Goal: Transaction & Acquisition: Purchase product/service

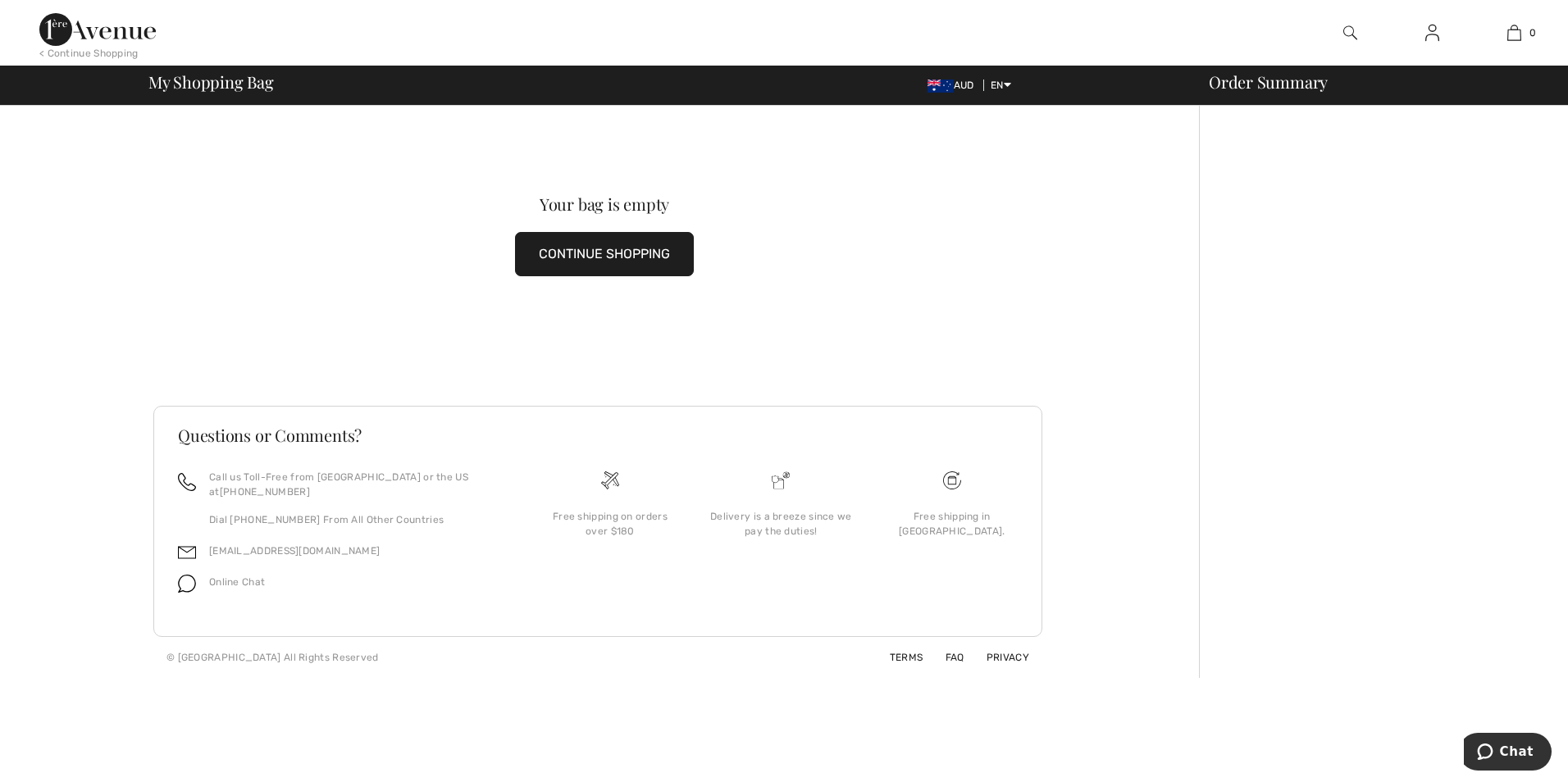
click at [637, 246] on button "CONTINUE SHOPPING" at bounding box center [604, 254] width 179 height 44
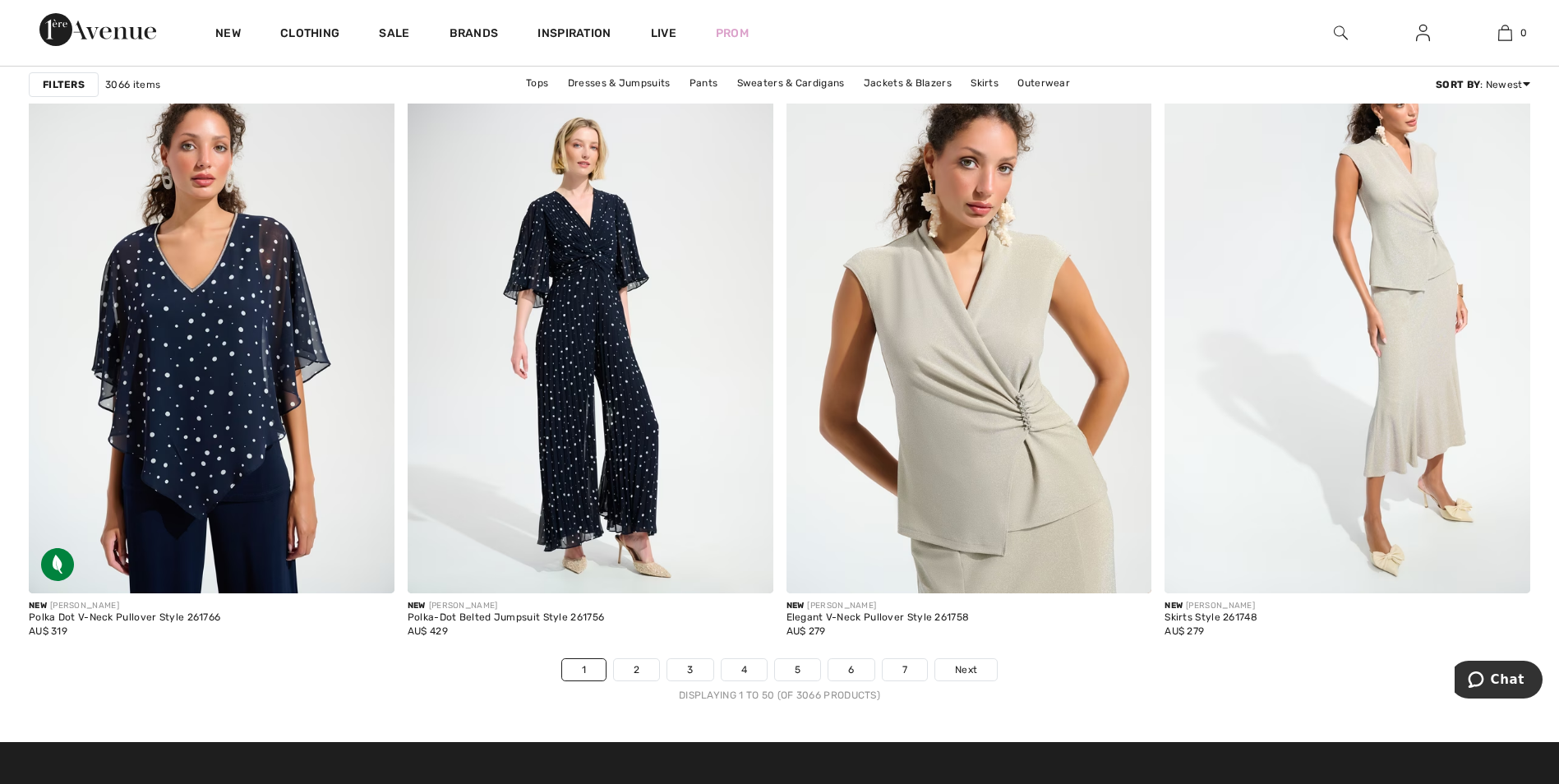
scroll to position [9617, 0]
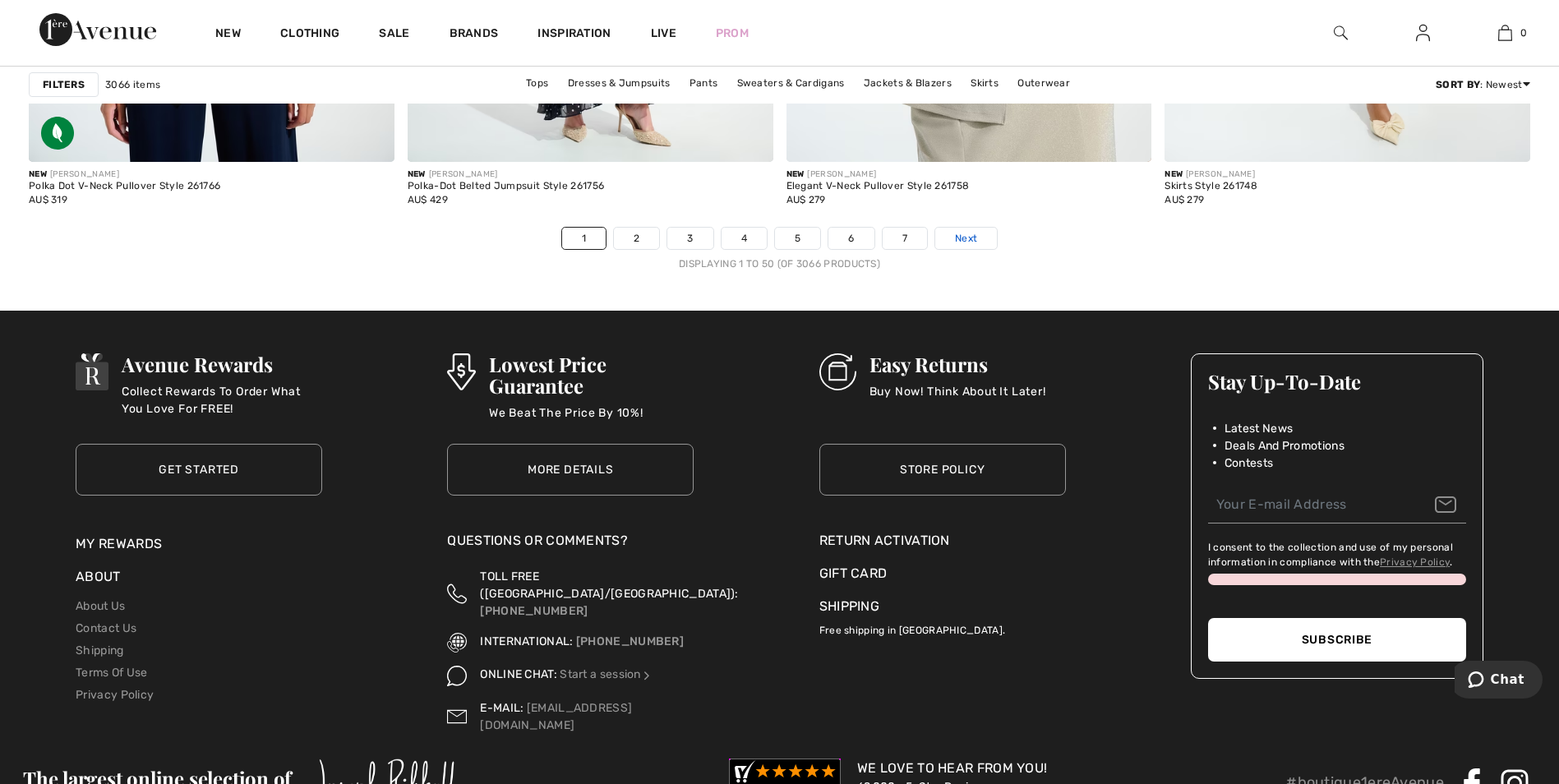
click at [985, 234] on link "Next" at bounding box center [966, 239] width 62 height 22
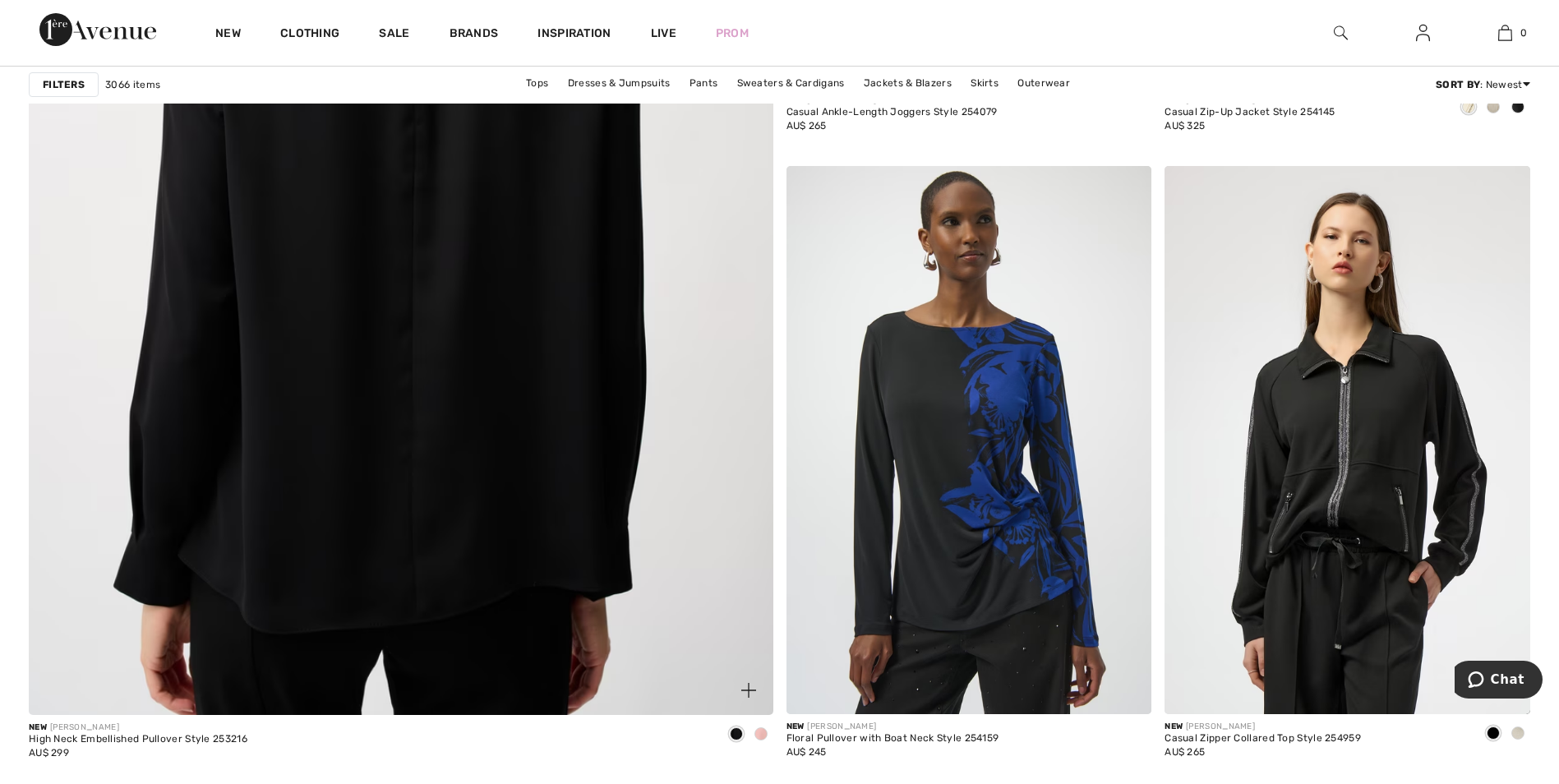
scroll to position [5672, 0]
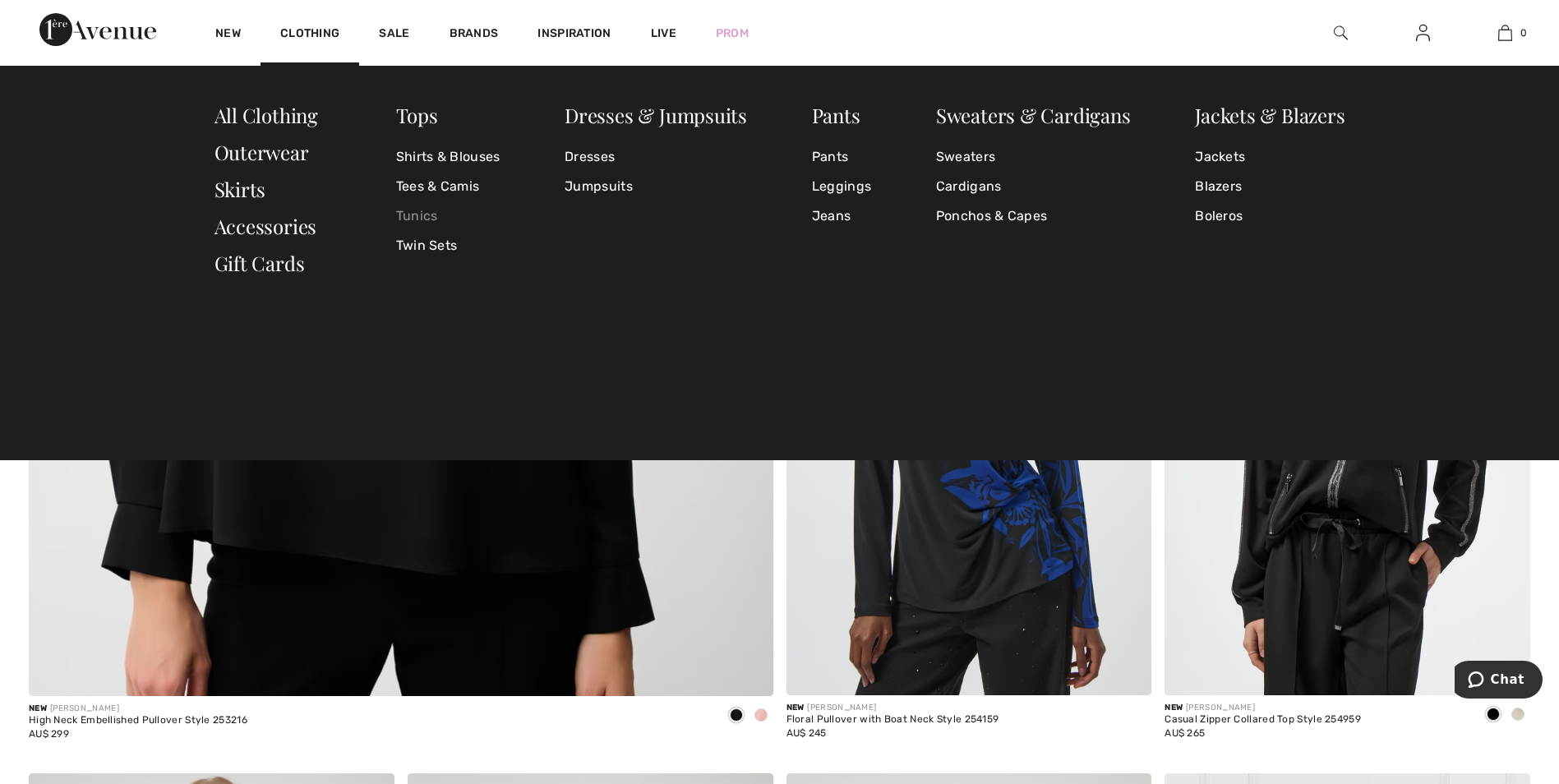
click at [416, 214] on link "Tunics" at bounding box center [448, 215] width 104 height 30
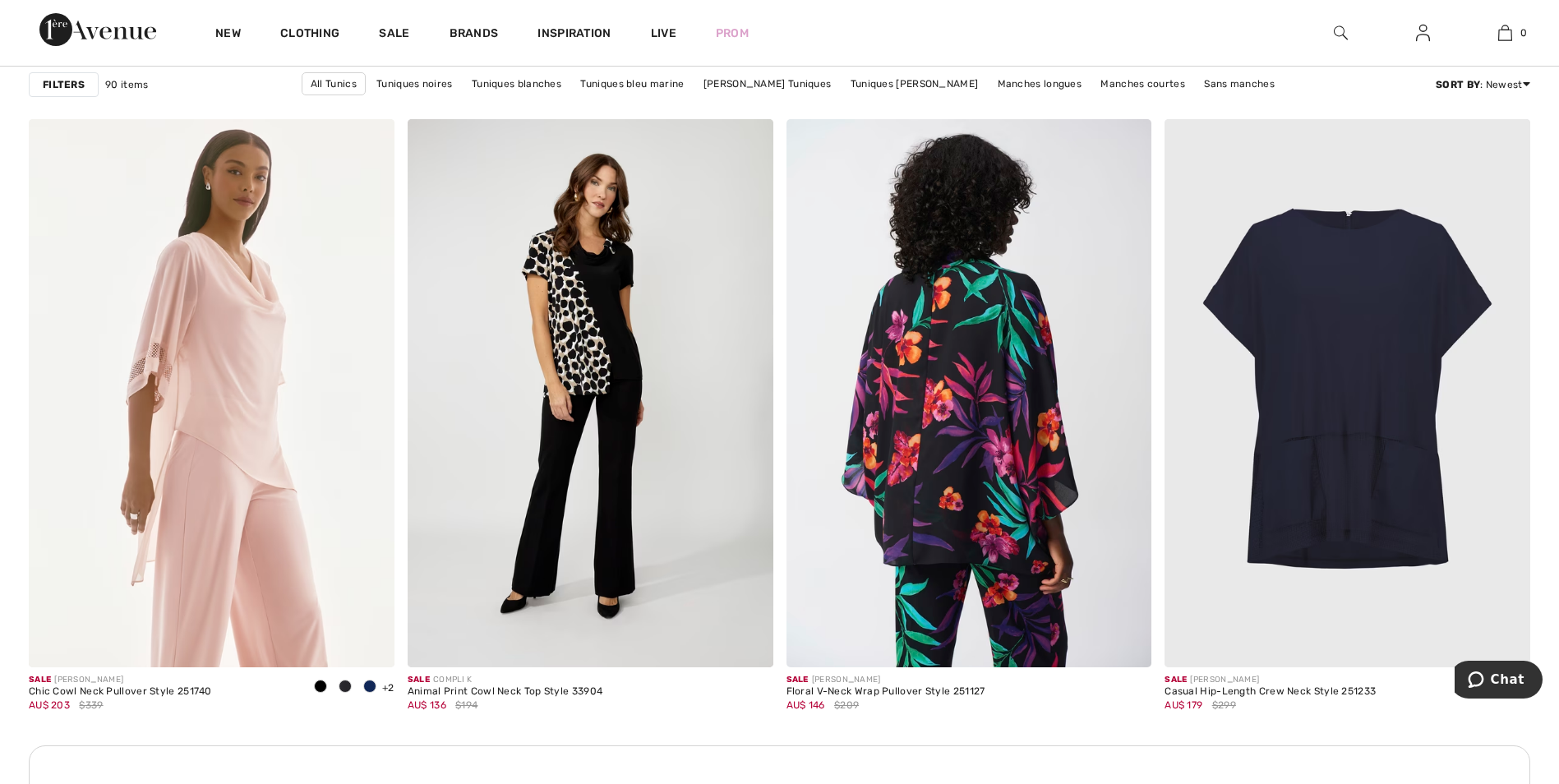
scroll to position [6987, 0]
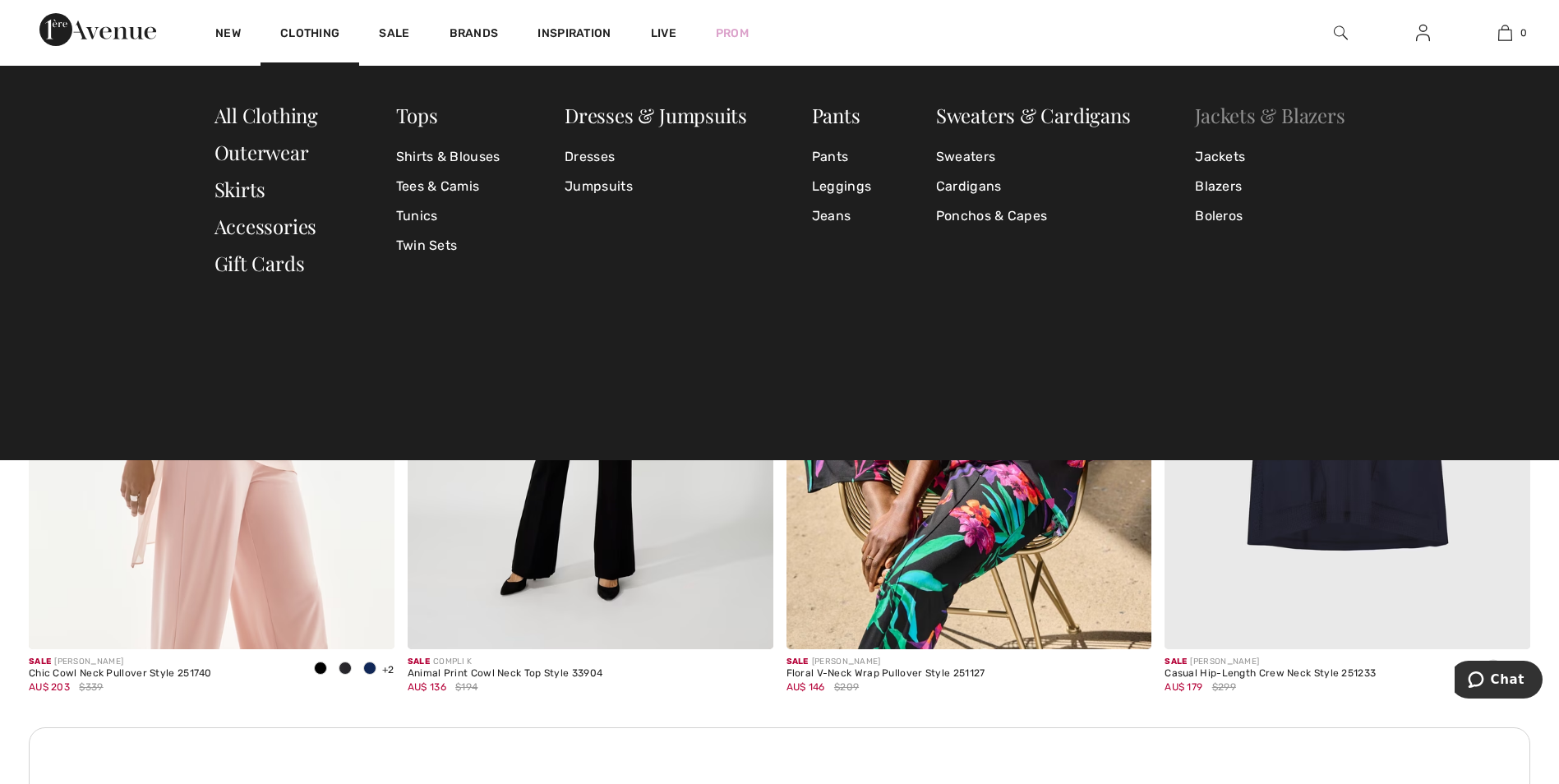
click at [1241, 115] on link "Jackets & Blazers" at bounding box center [1269, 115] width 149 height 26
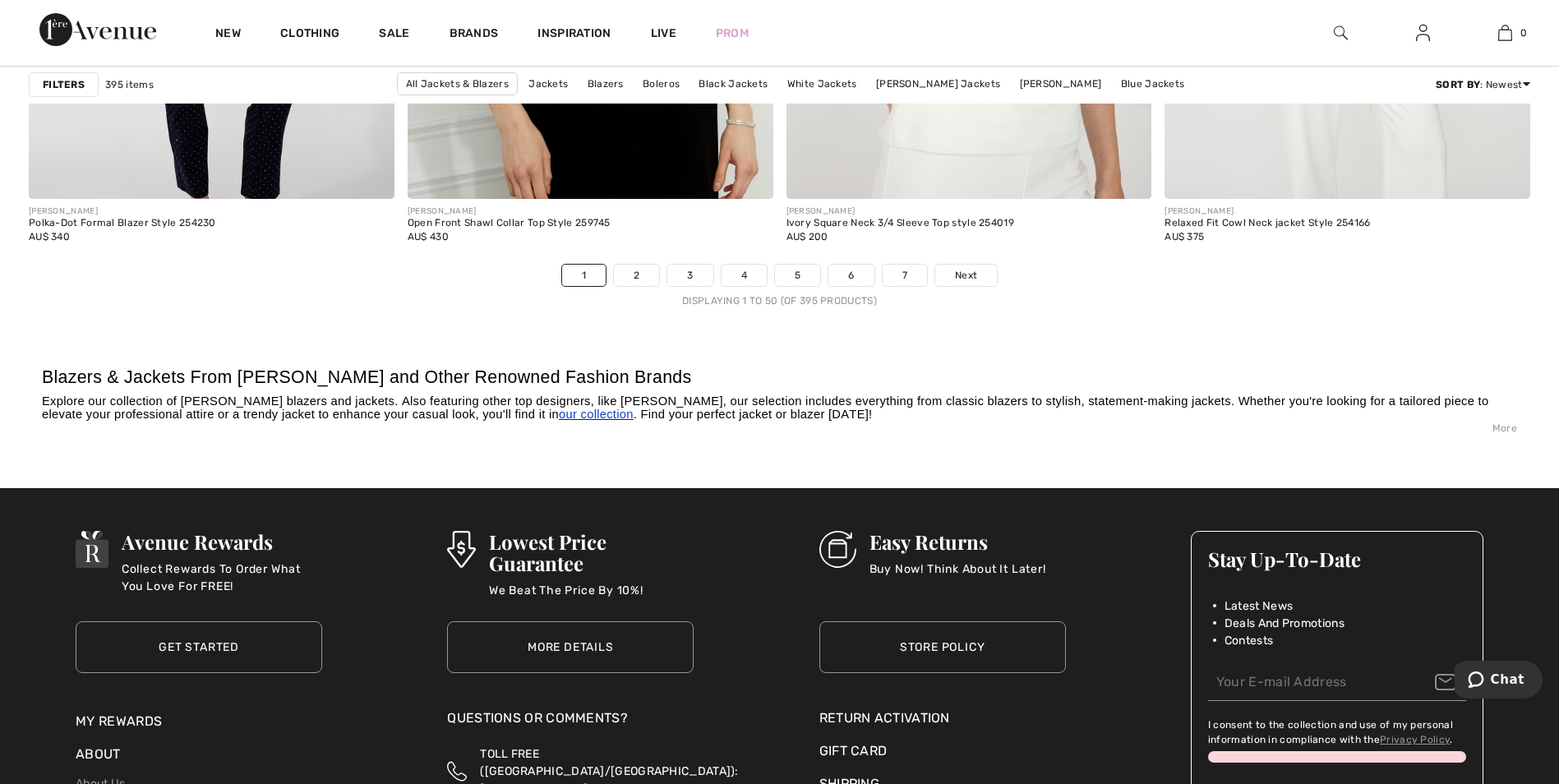
scroll to position [9617, 0]
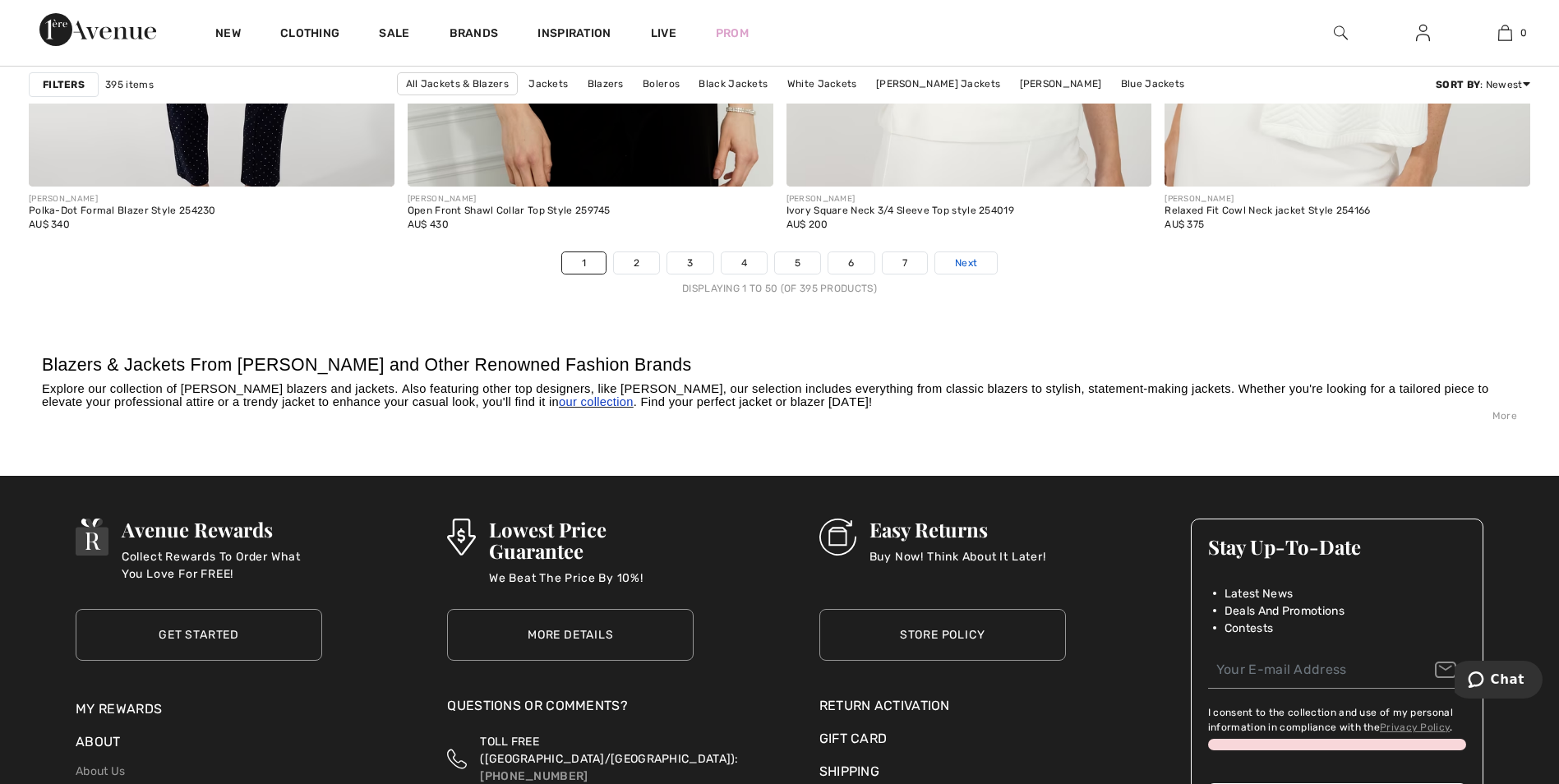
click at [961, 260] on span "Next" at bounding box center [966, 263] width 23 height 14
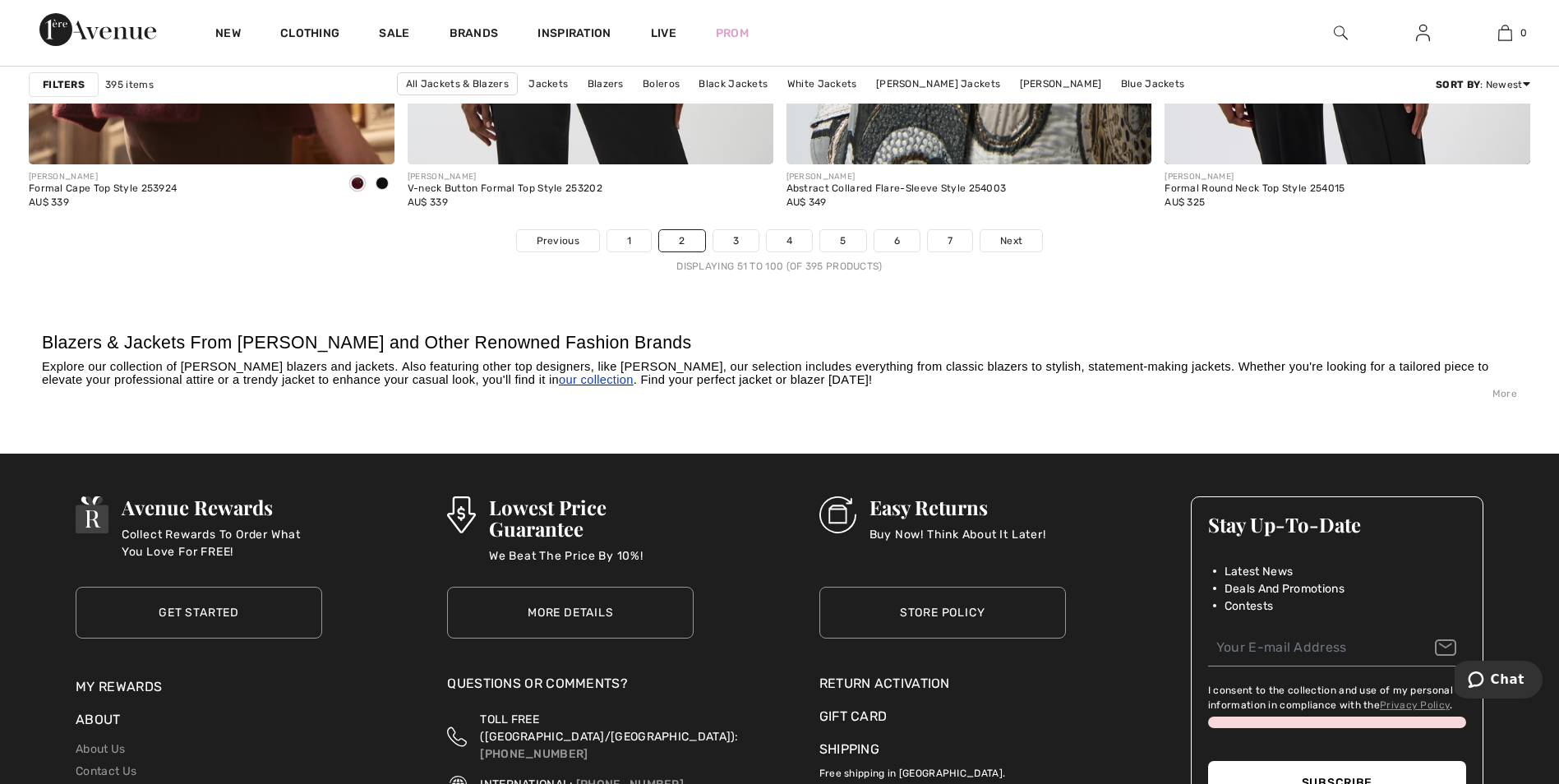
scroll to position [9700, 0]
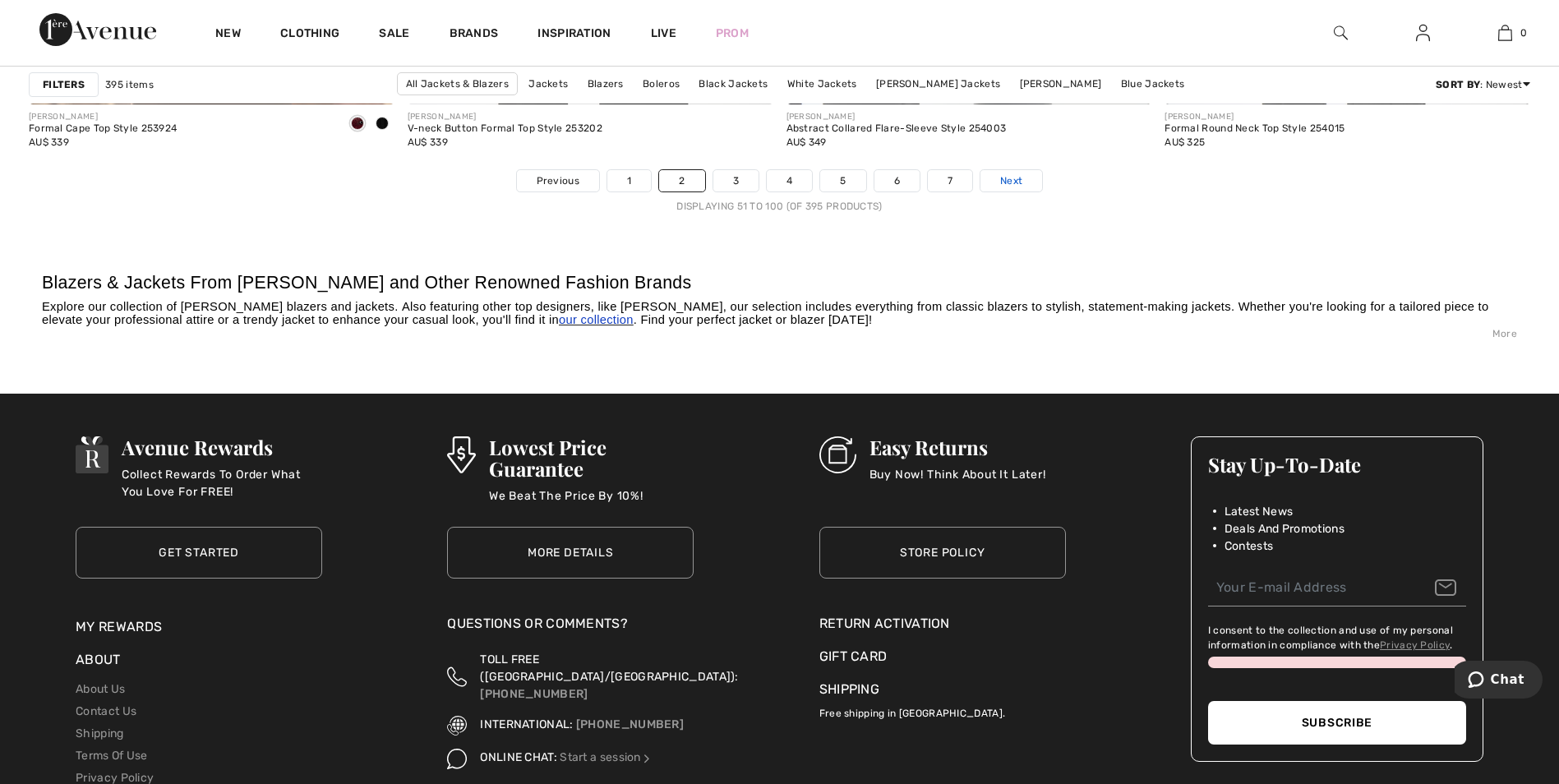
click at [1027, 177] on link "Next" at bounding box center [1011, 181] width 62 height 22
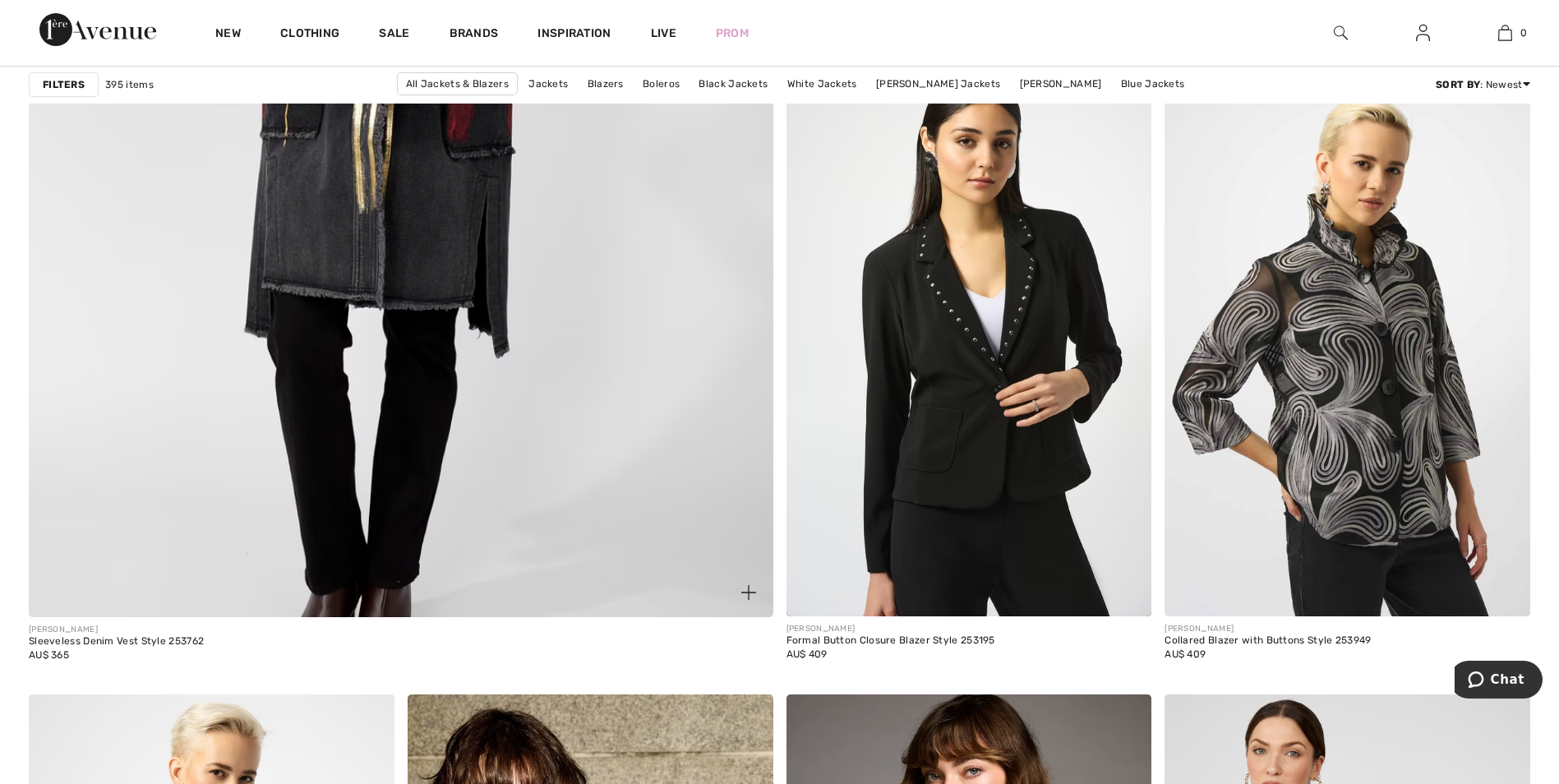
scroll to position [5836, 0]
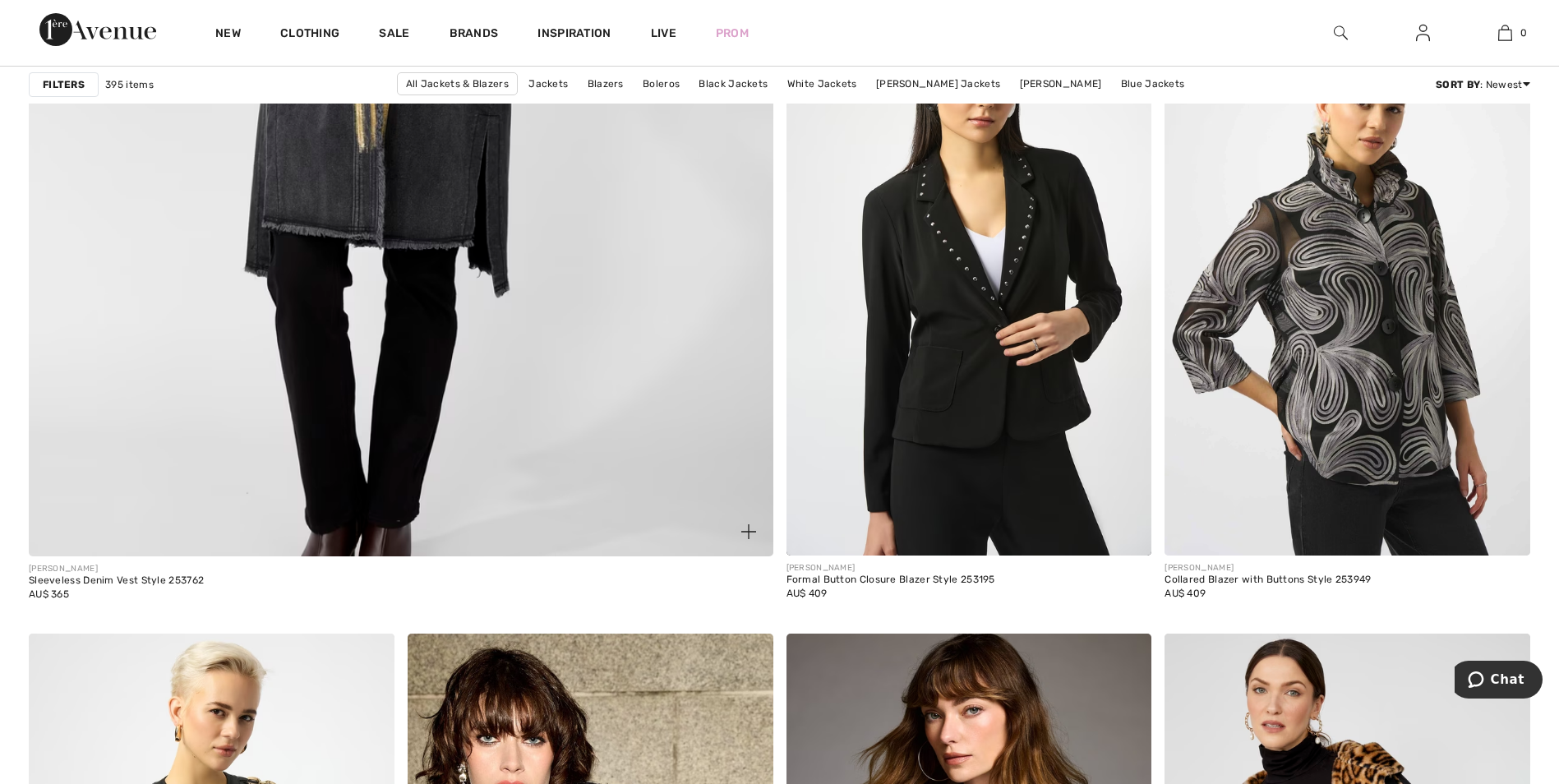
click at [421, 227] on img at bounding box center [400, 51] width 894 height 1340
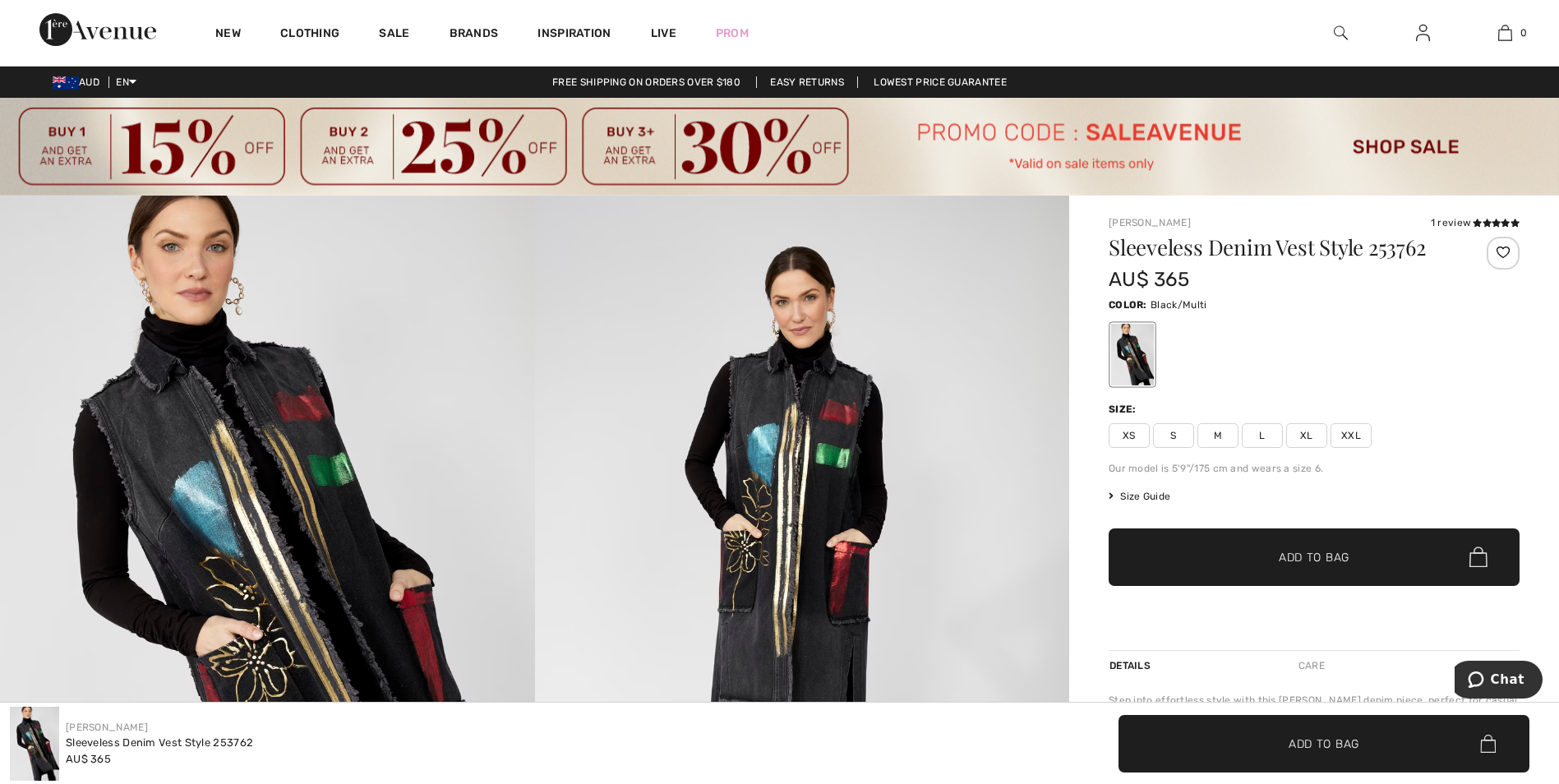
click at [1227, 434] on span "M" at bounding box center [1218, 435] width 41 height 24
click at [1342, 550] on span "Add to Bag" at bounding box center [1315, 557] width 71 height 17
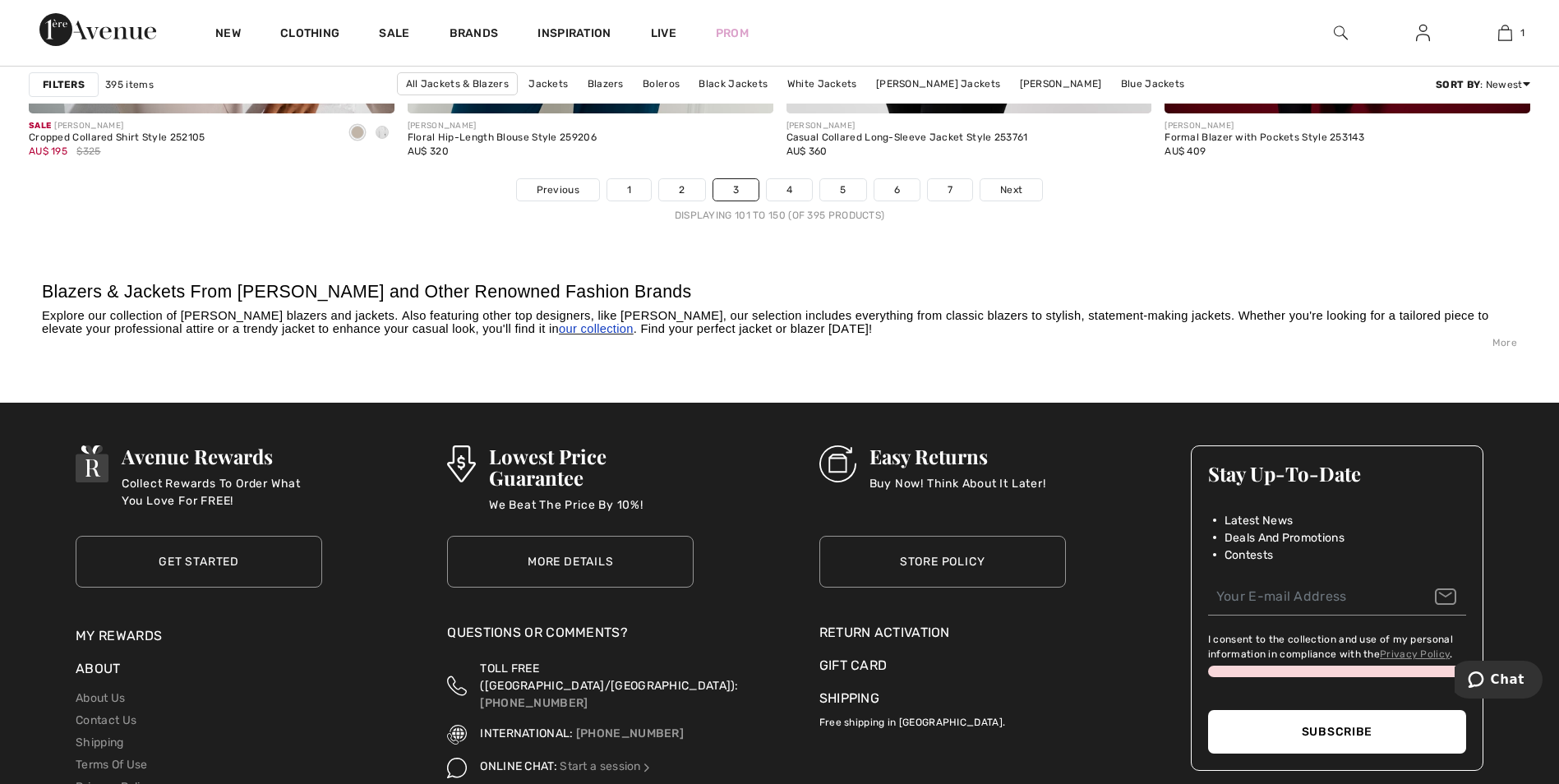
scroll to position [9700, 0]
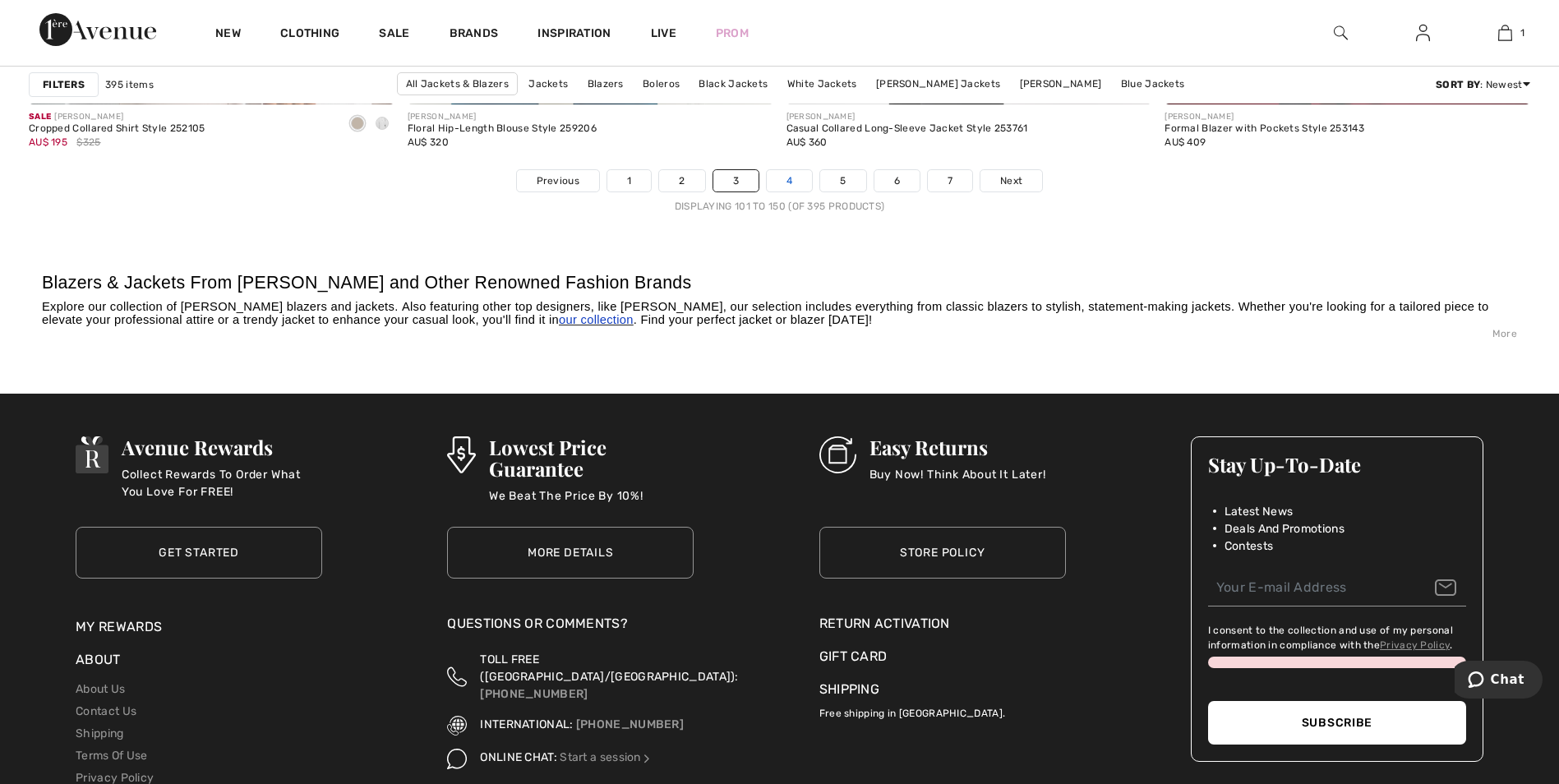
click at [778, 183] on link "4" at bounding box center [789, 181] width 45 height 22
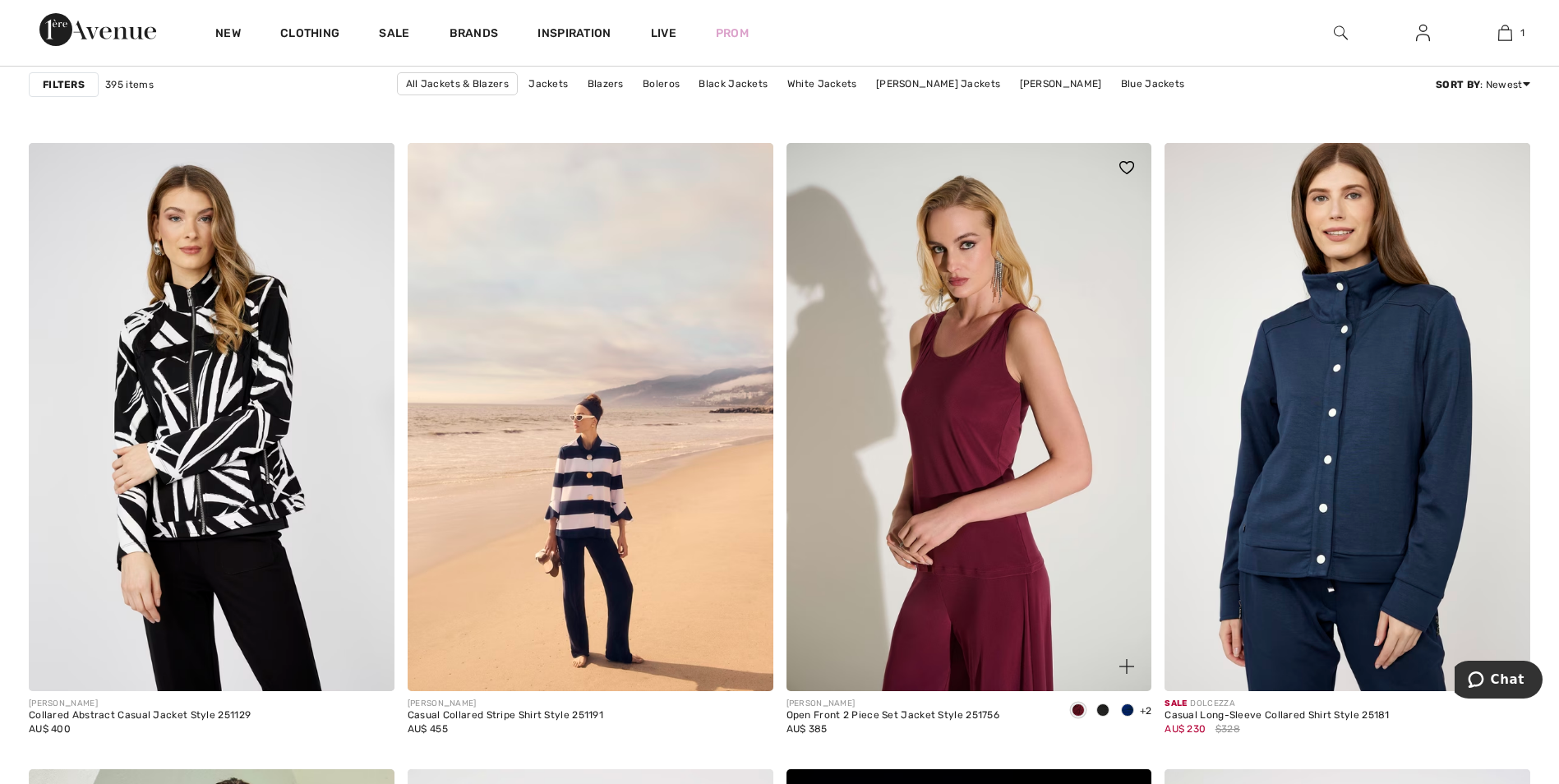
scroll to position [7973, 0]
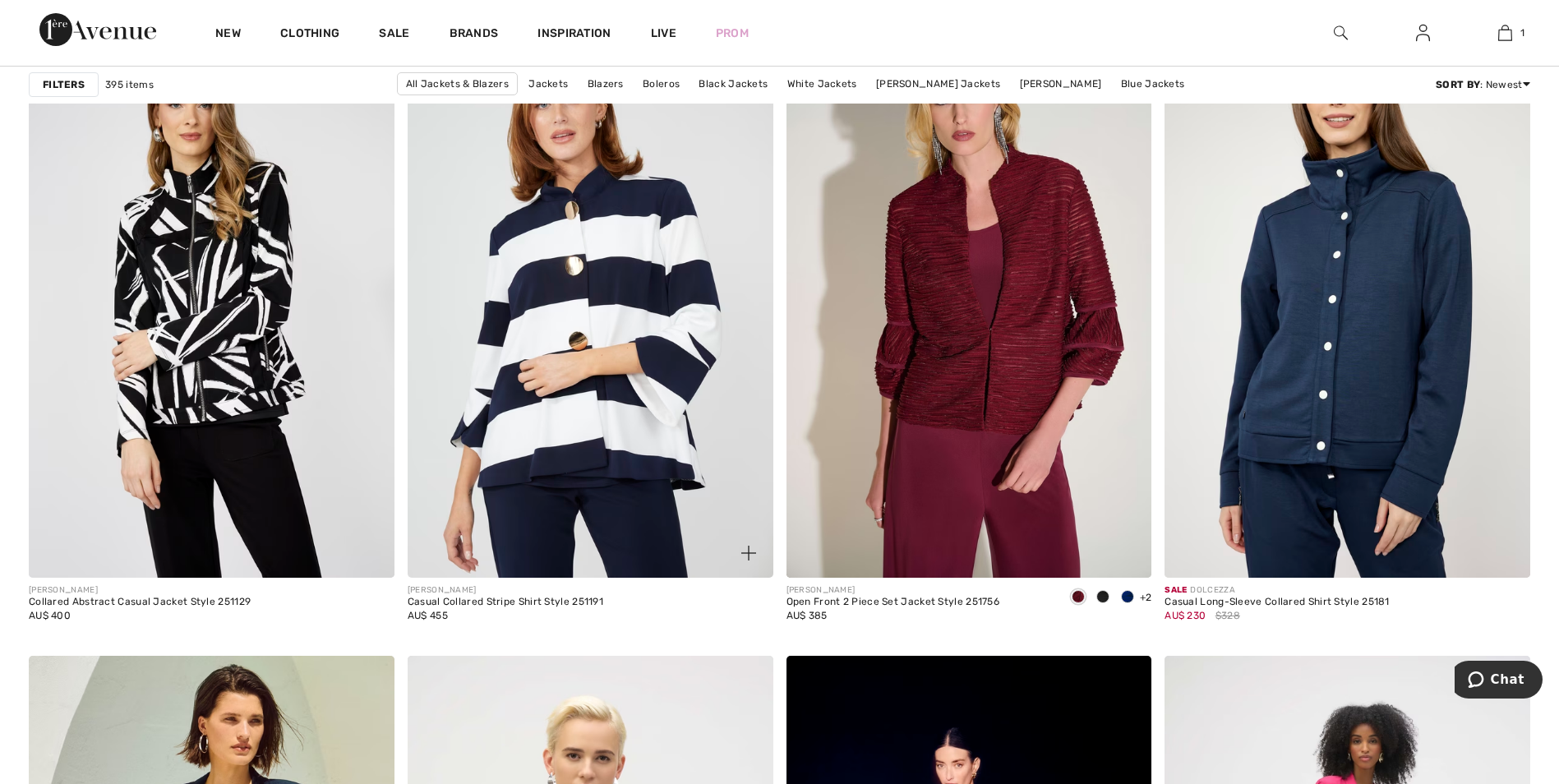
click at [648, 340] on img at bounding box center [590, 304] width 366 height 549
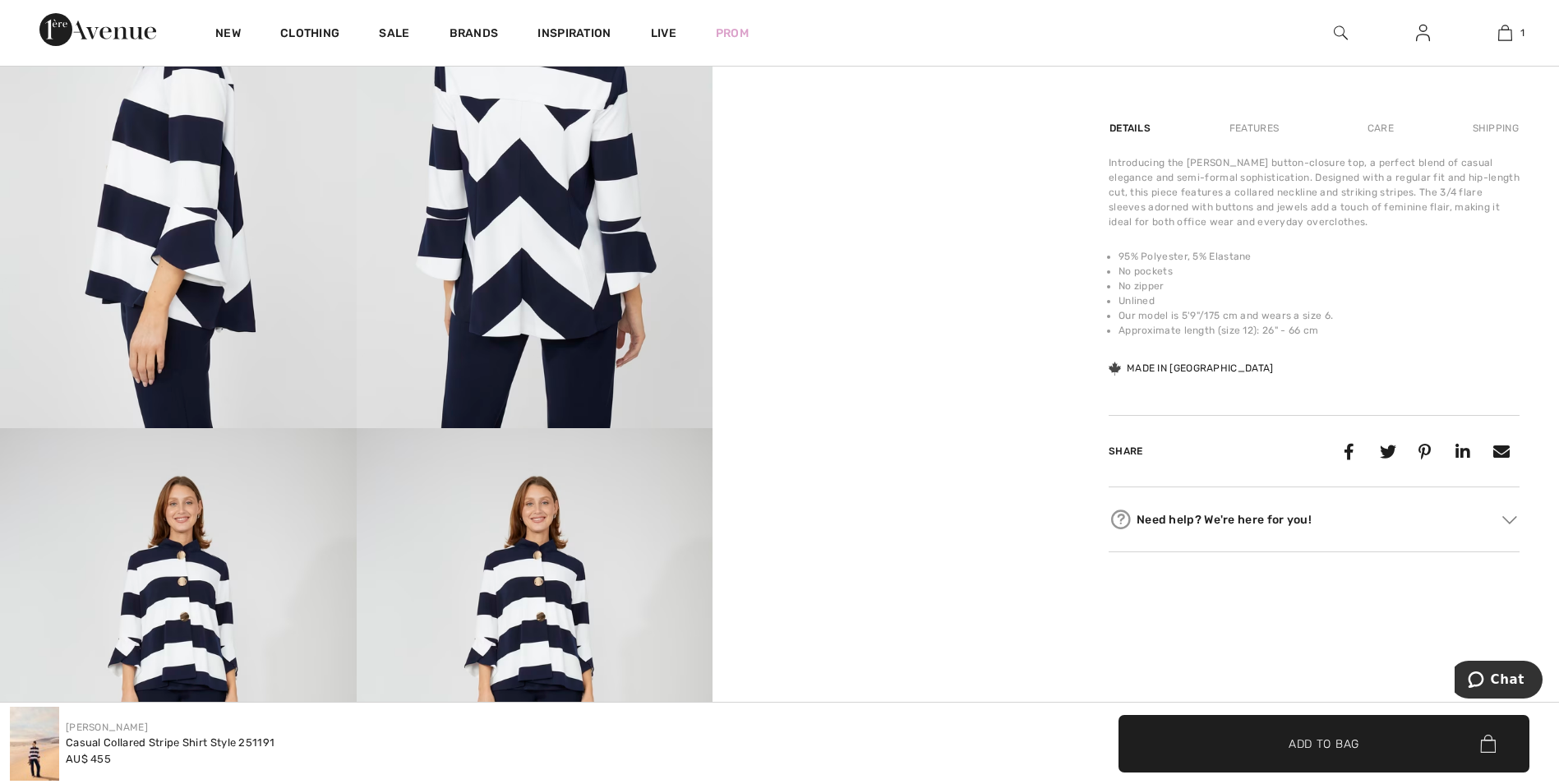
scroll to position [1315, 0]
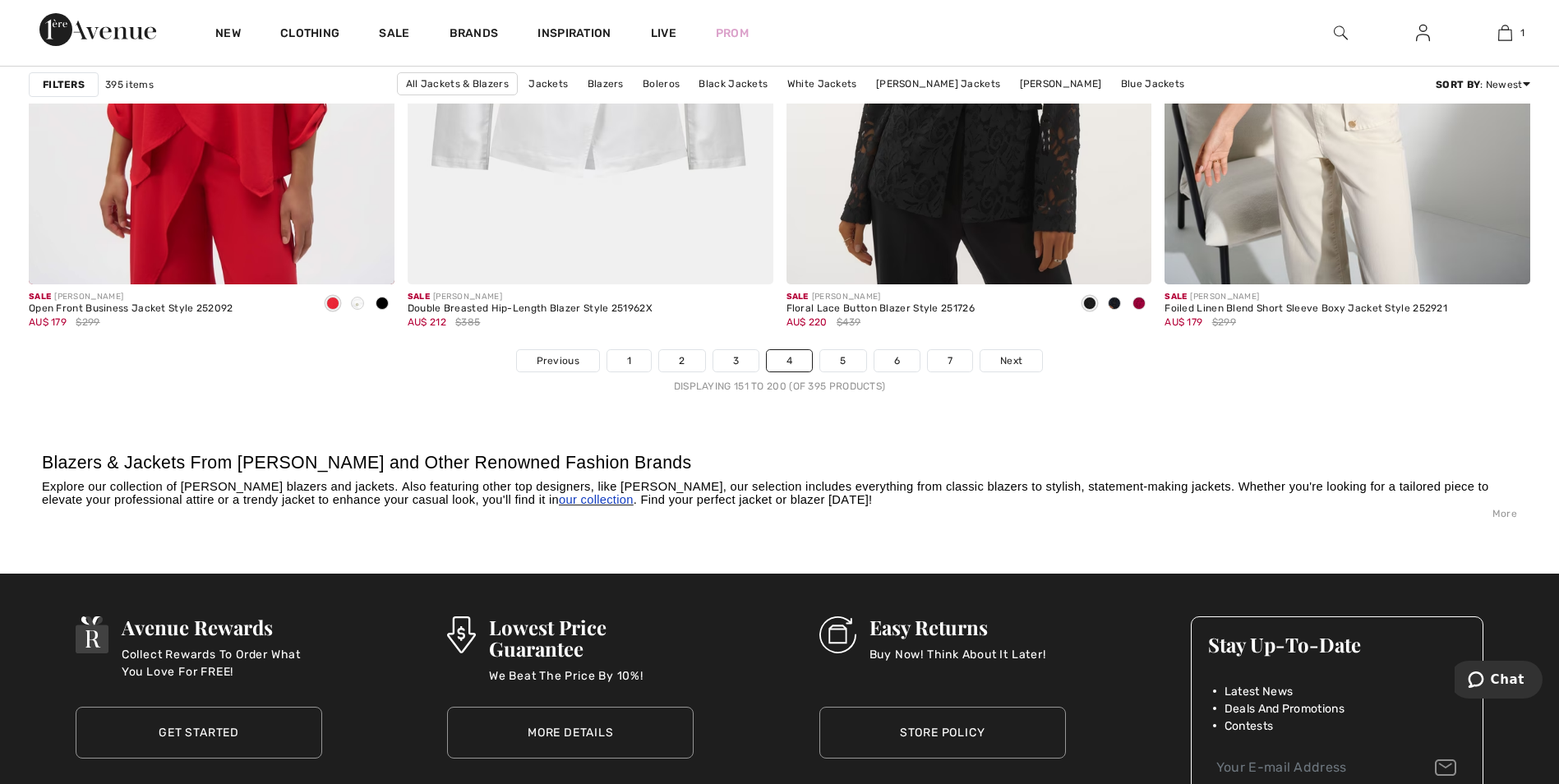
scroll to position [9535, 0]
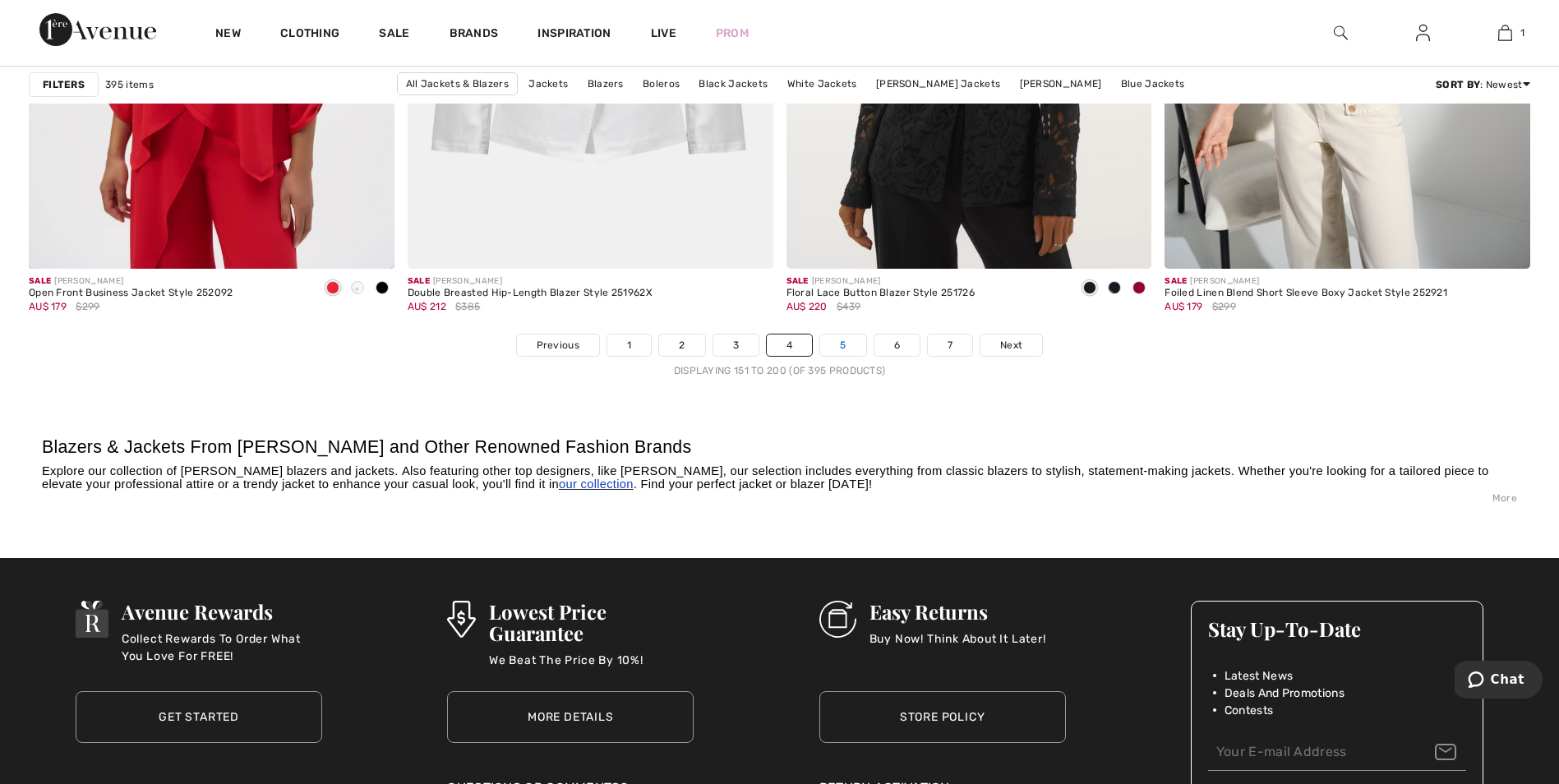
click at [845, 348] on link "5" at bounding box center [843, 346] width 45 height 22
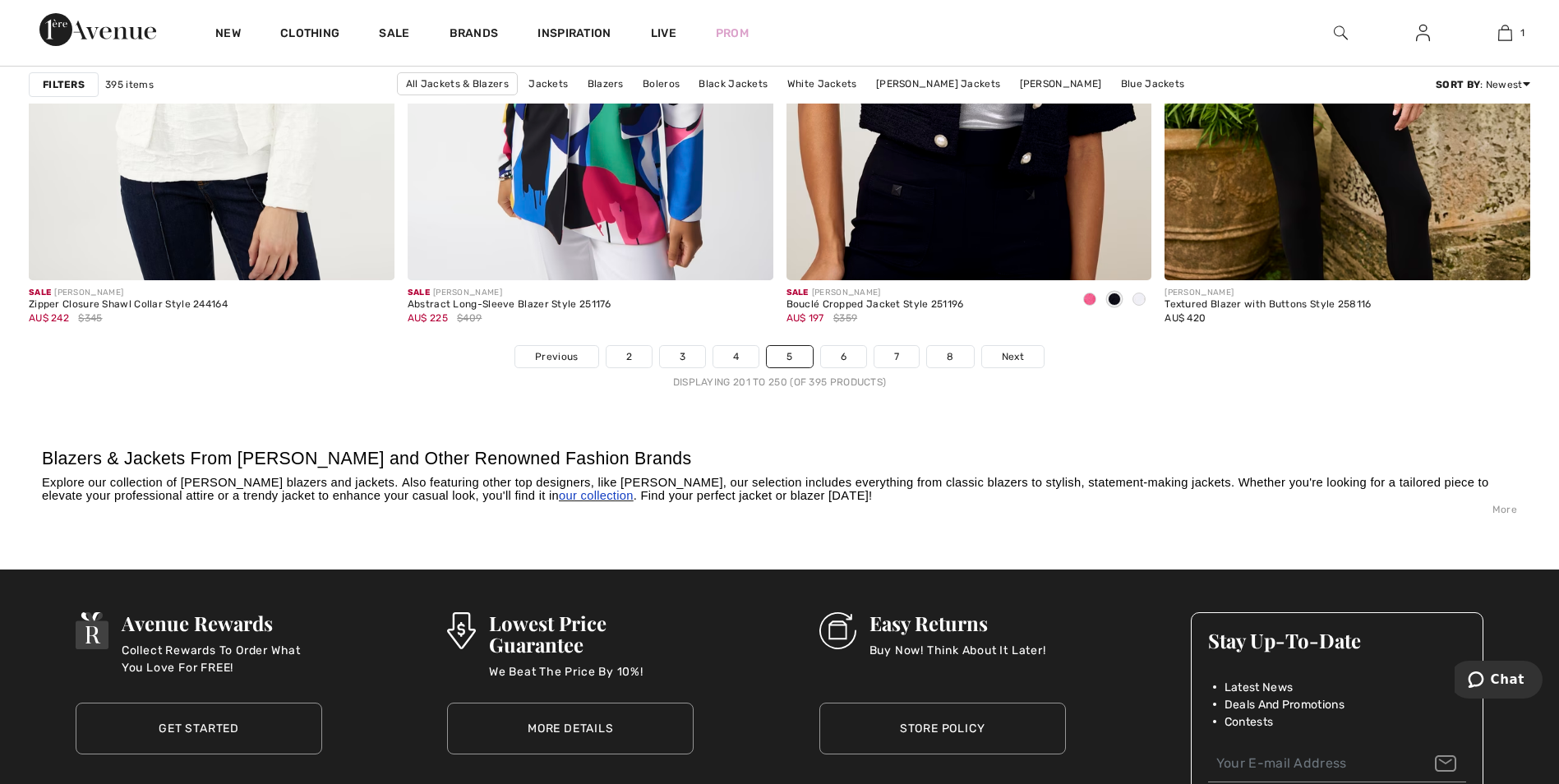
scroll to position [9617, 0]
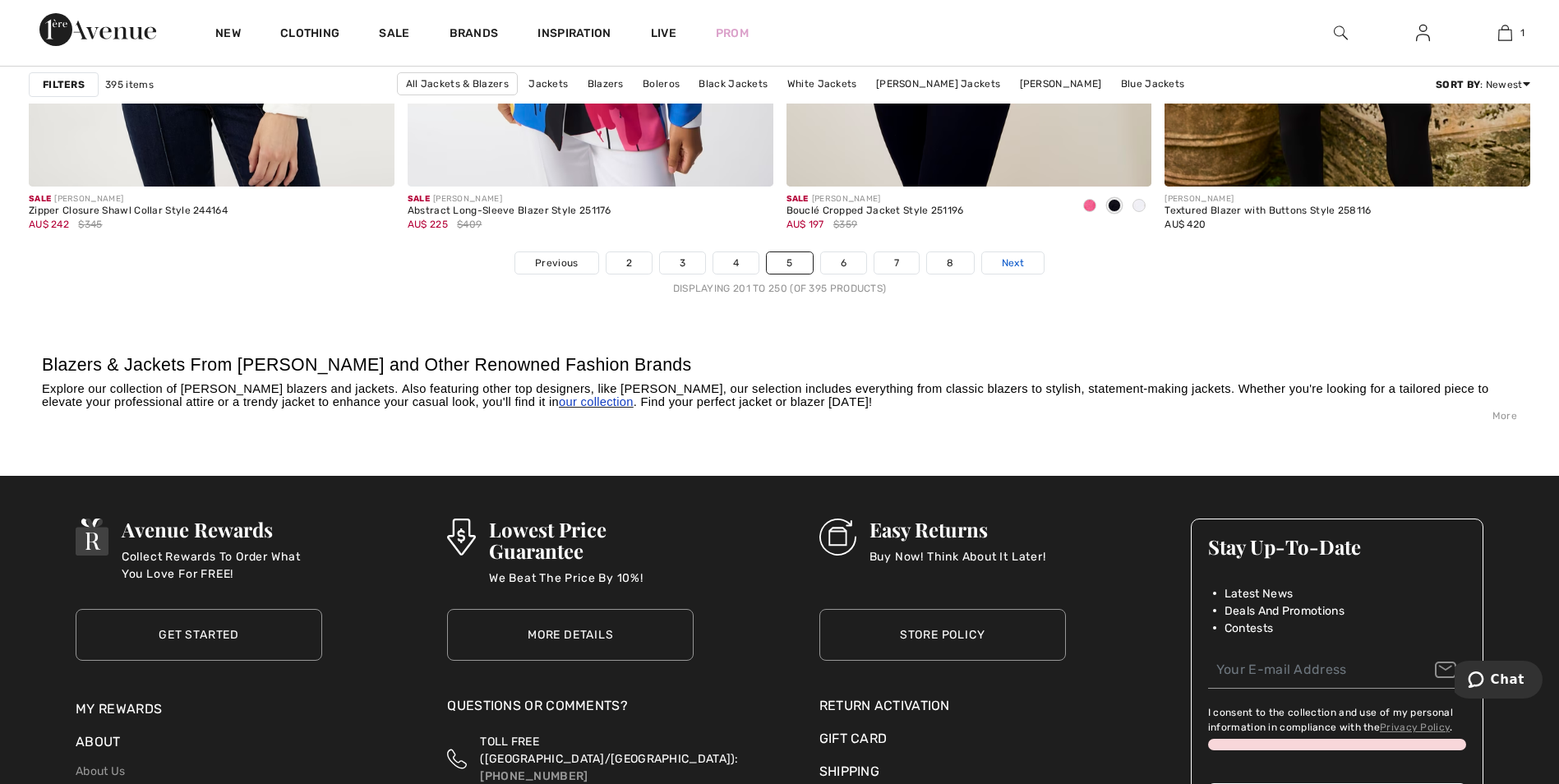
click at [1015, 263] on span "Next" at bounding box center [1013, 263] width 23 height 14
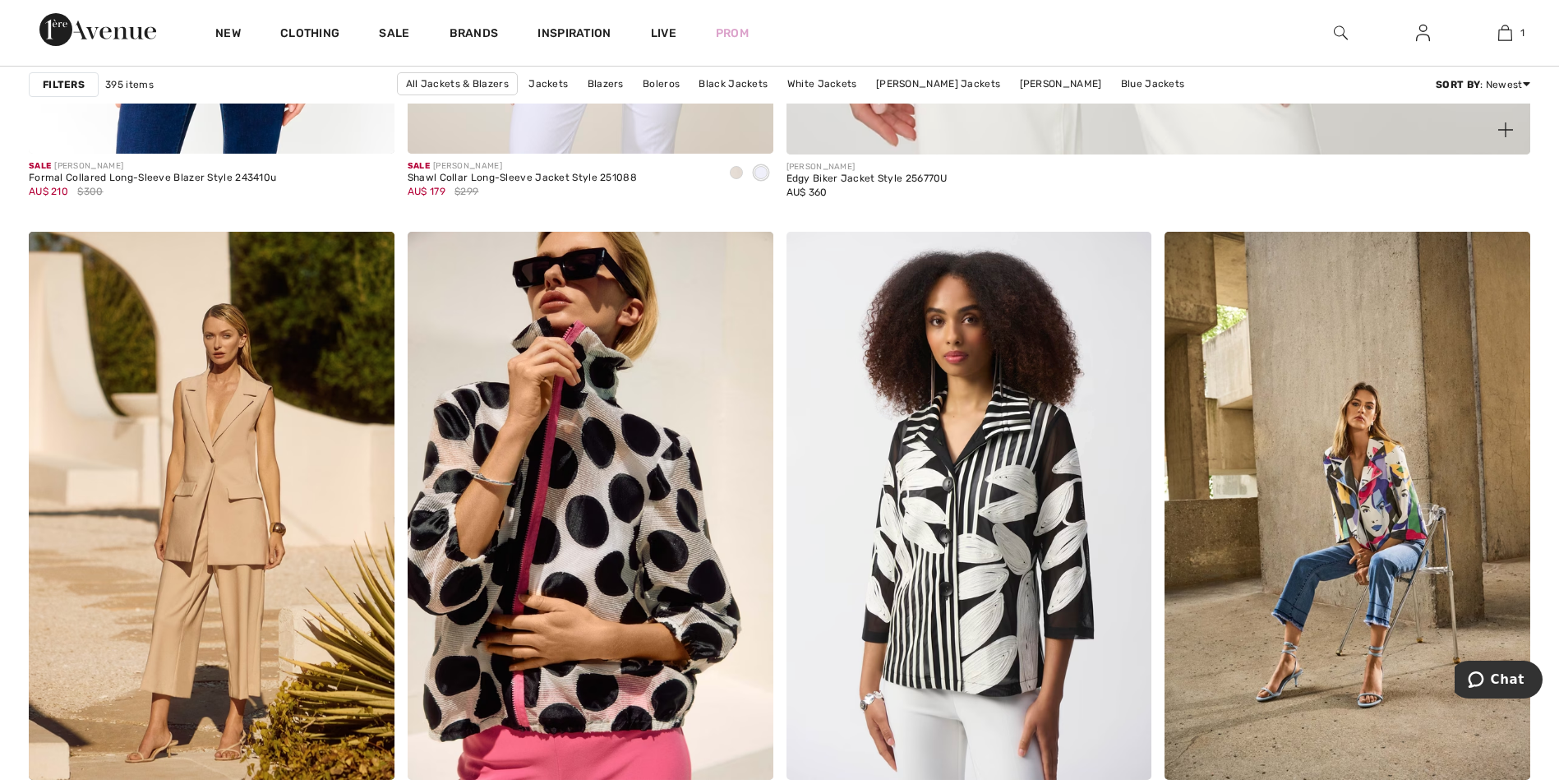
scroll to position [1479, 0]
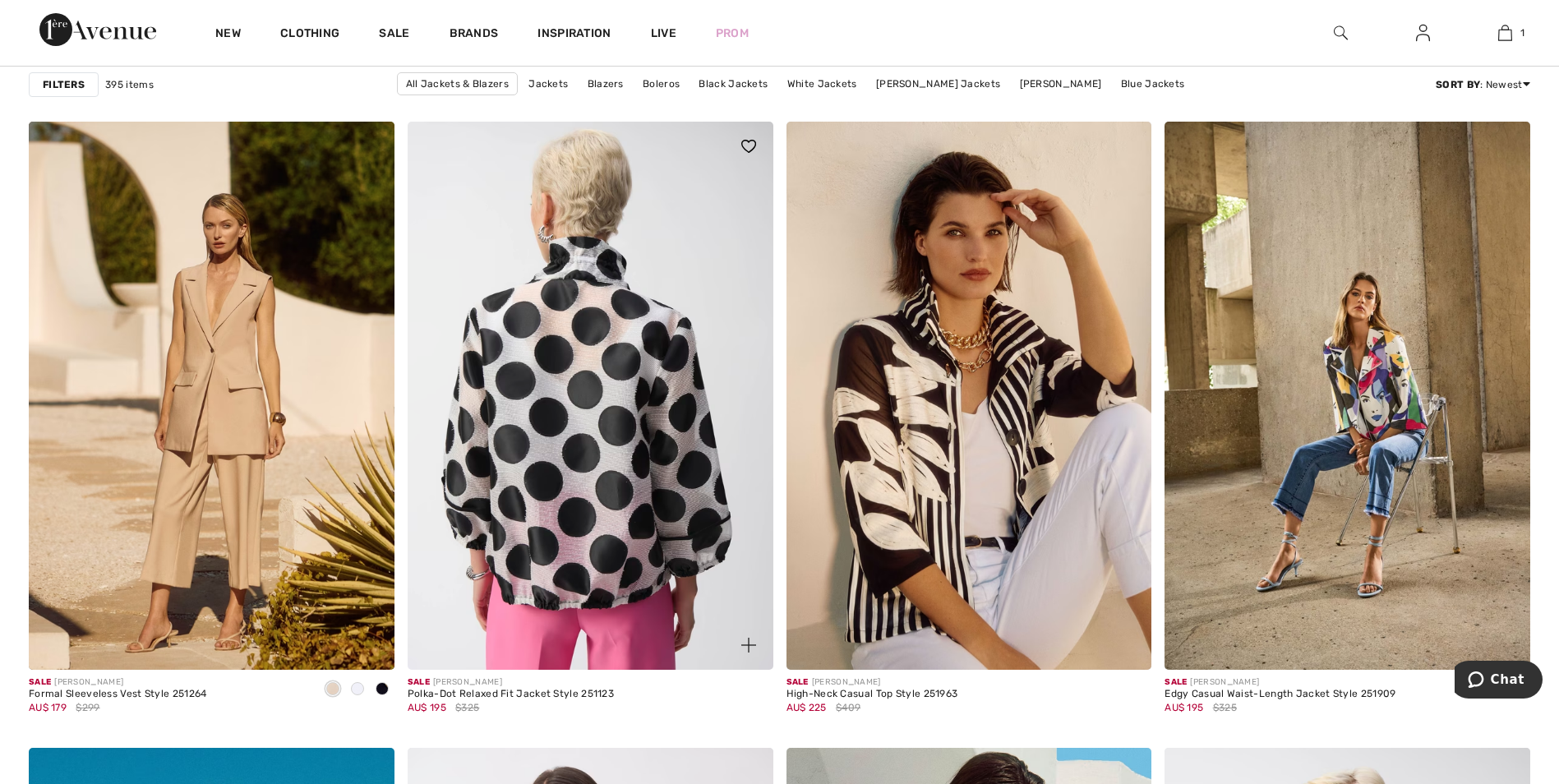
click at [594, 406] on img at bounding box center [590, 396] width 366 height 549
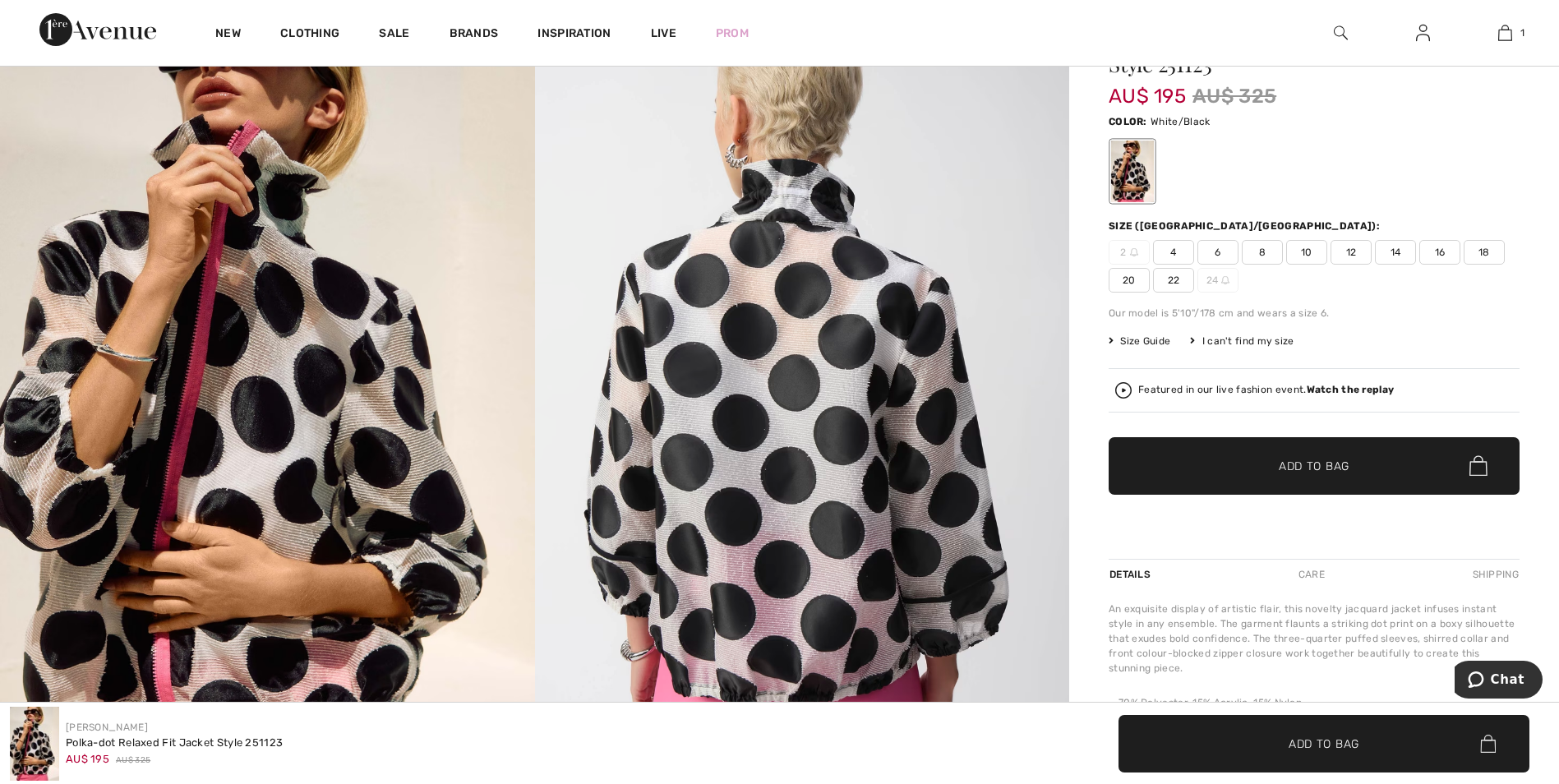
scroll to position [246, 0]
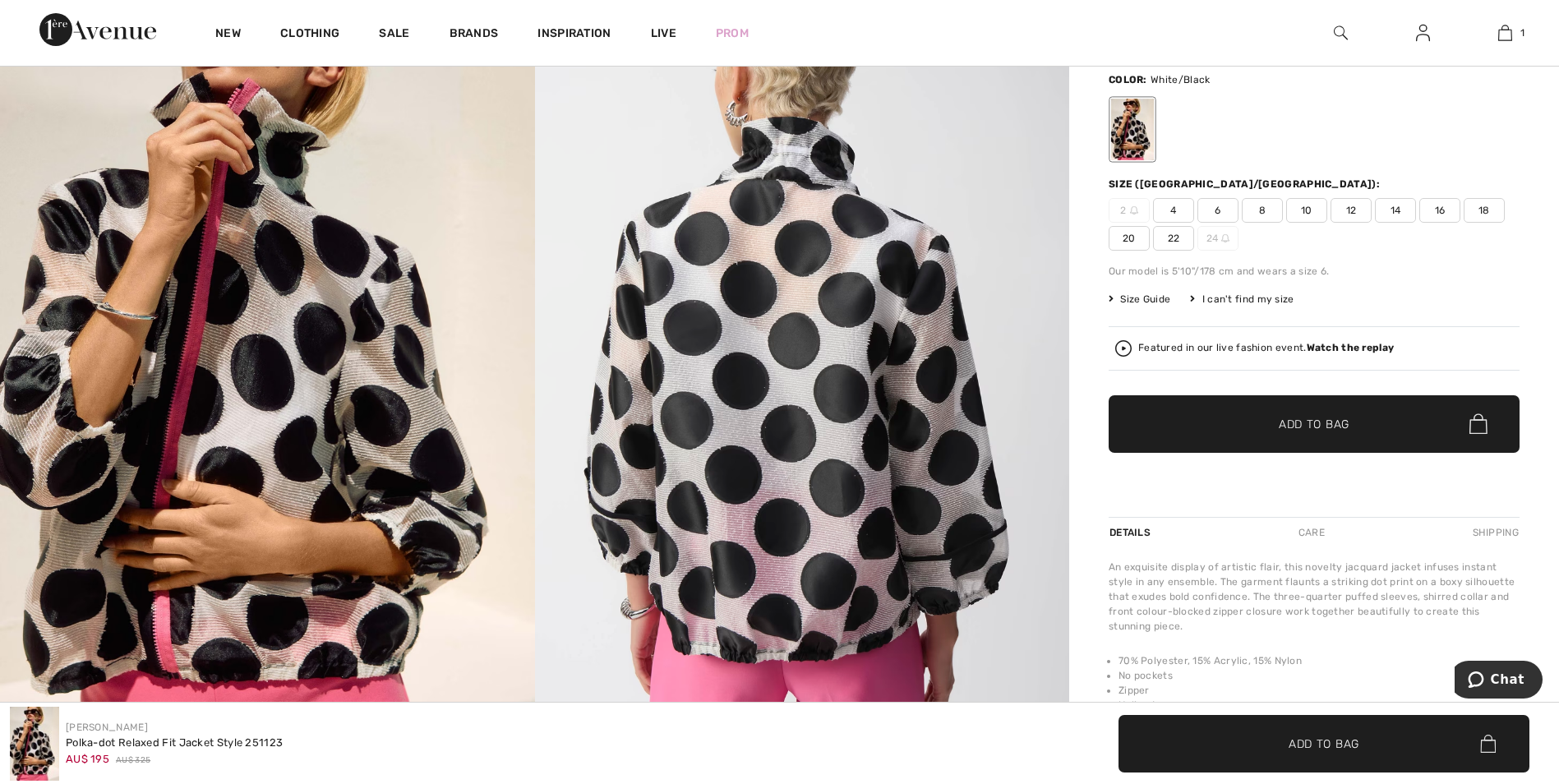
click at [1314, 215] on span "10" at bounding box center [1306, 210] width 41 height 24
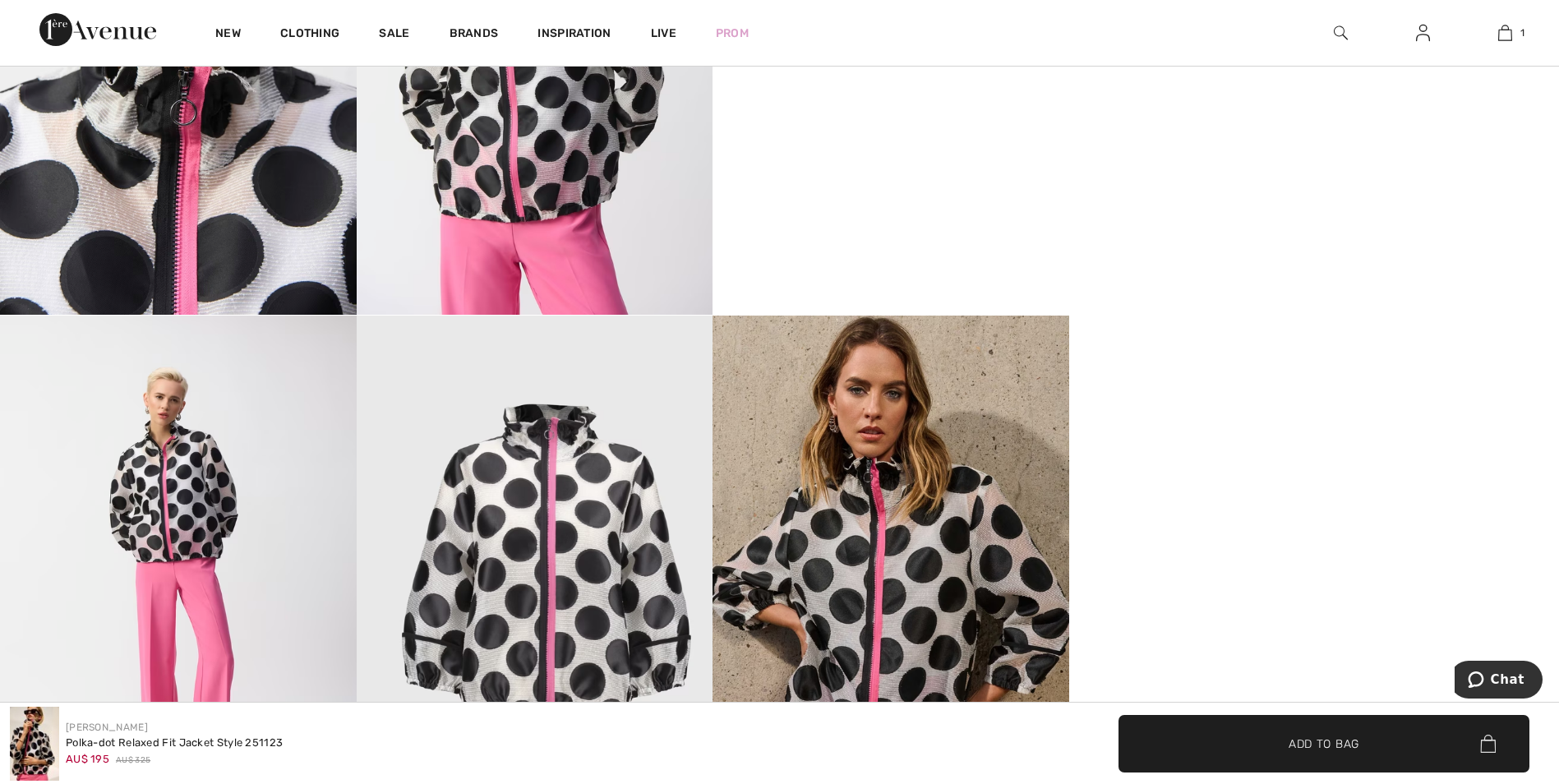
scroll to position [1398, 0]
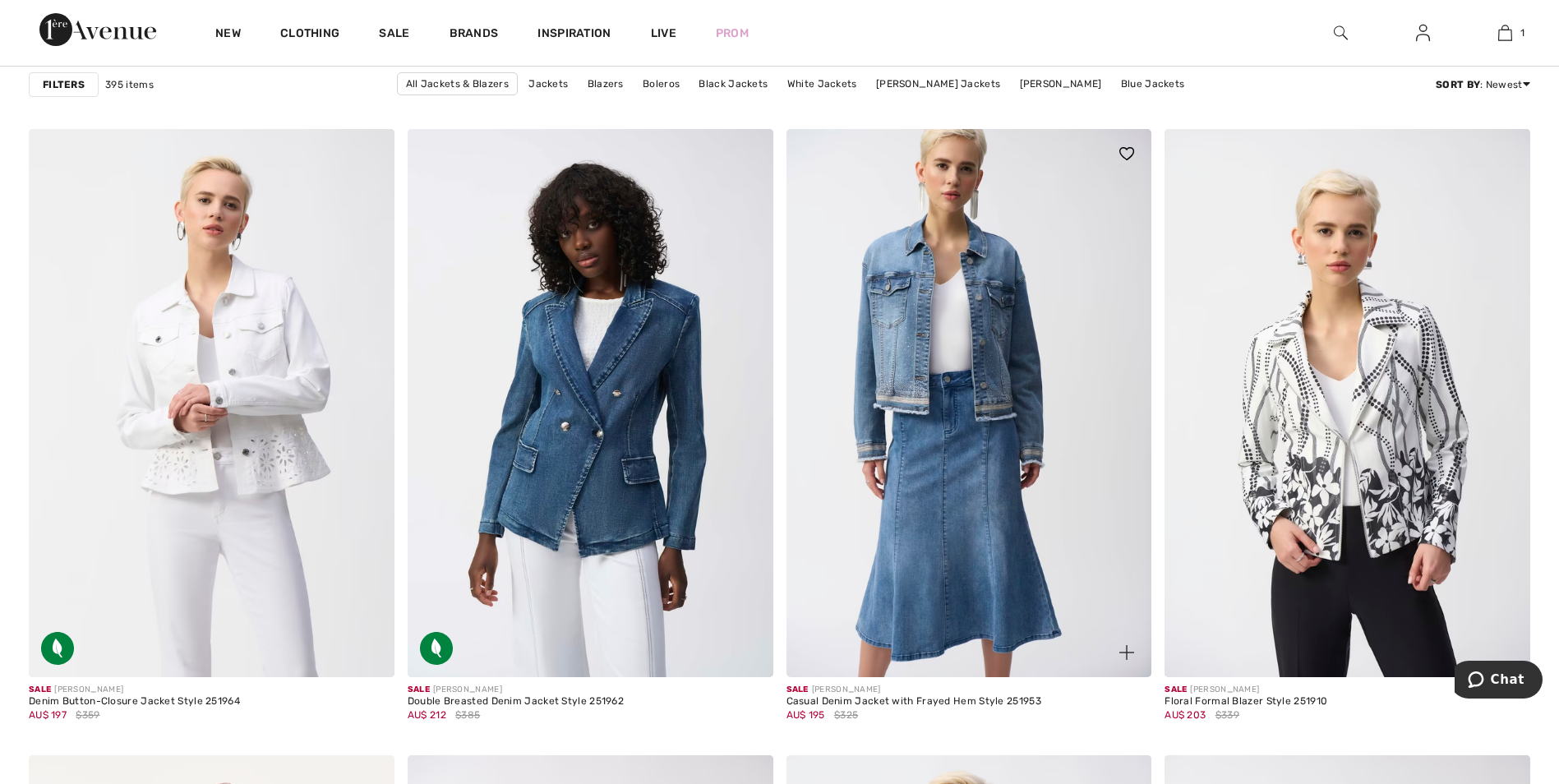
scroll to position [3618, 0]
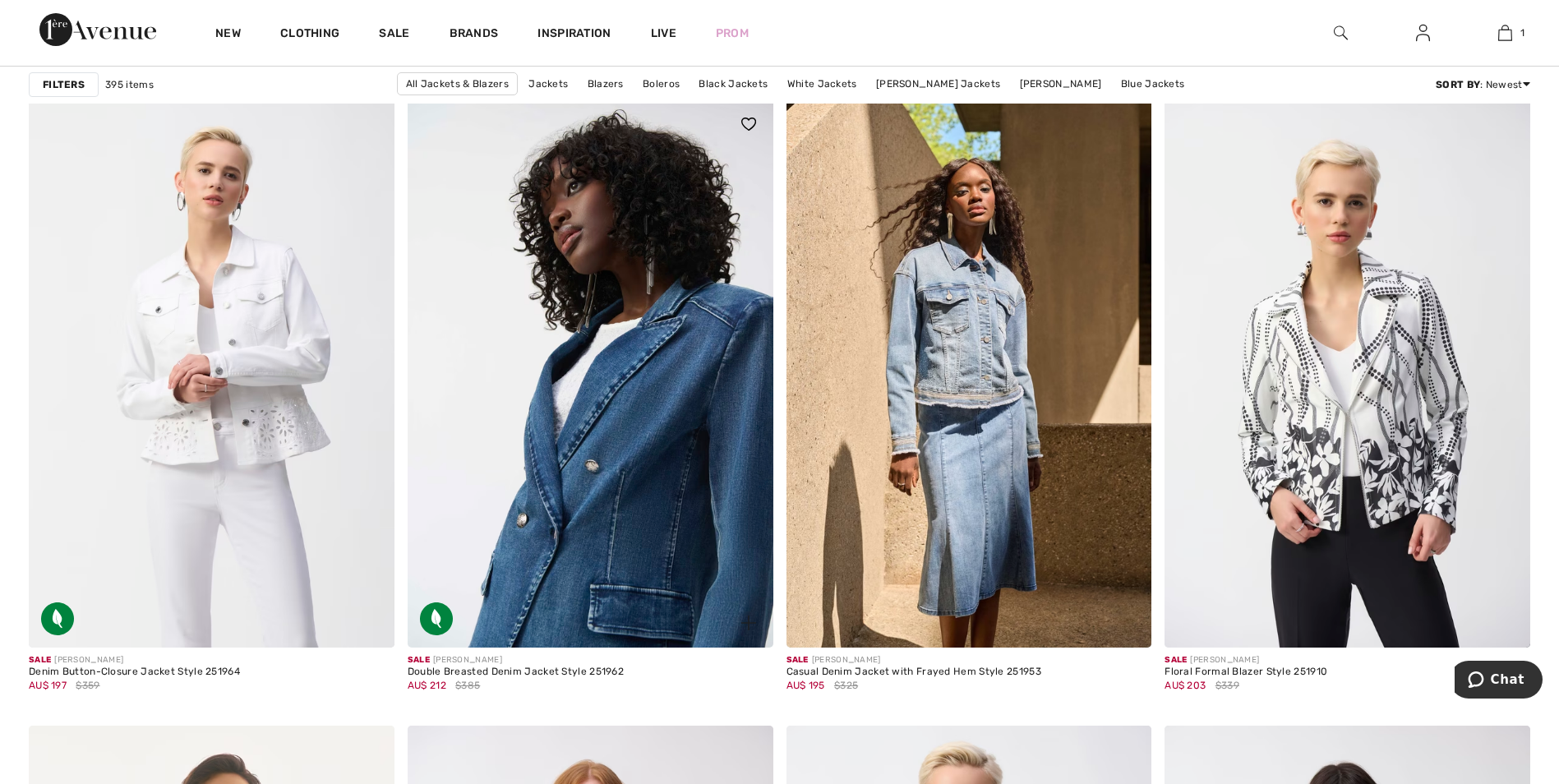
click at [642, 456] on img at bounding box center [590, 374] width 366 height 549
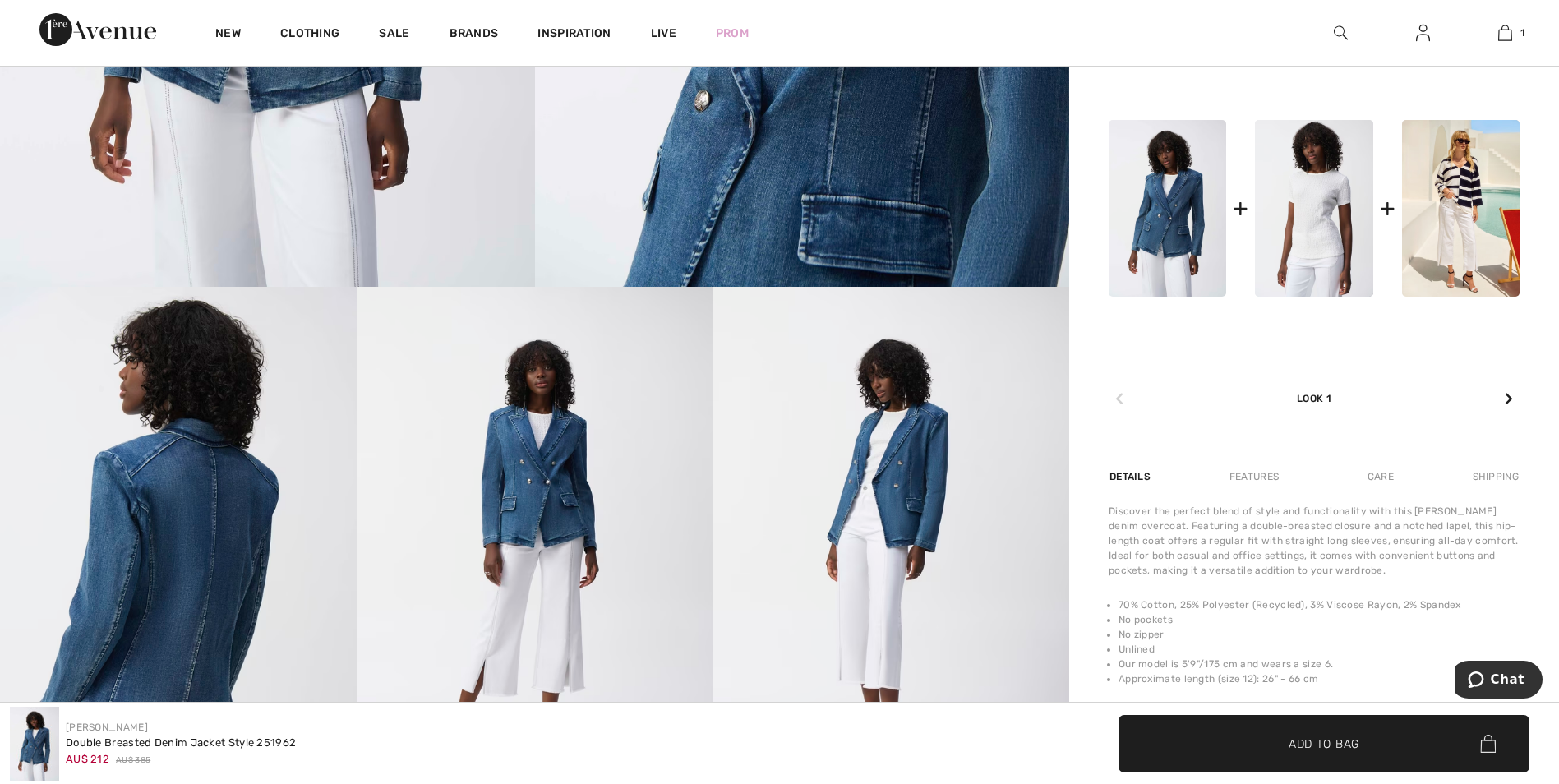
scroll to position [822, 0]
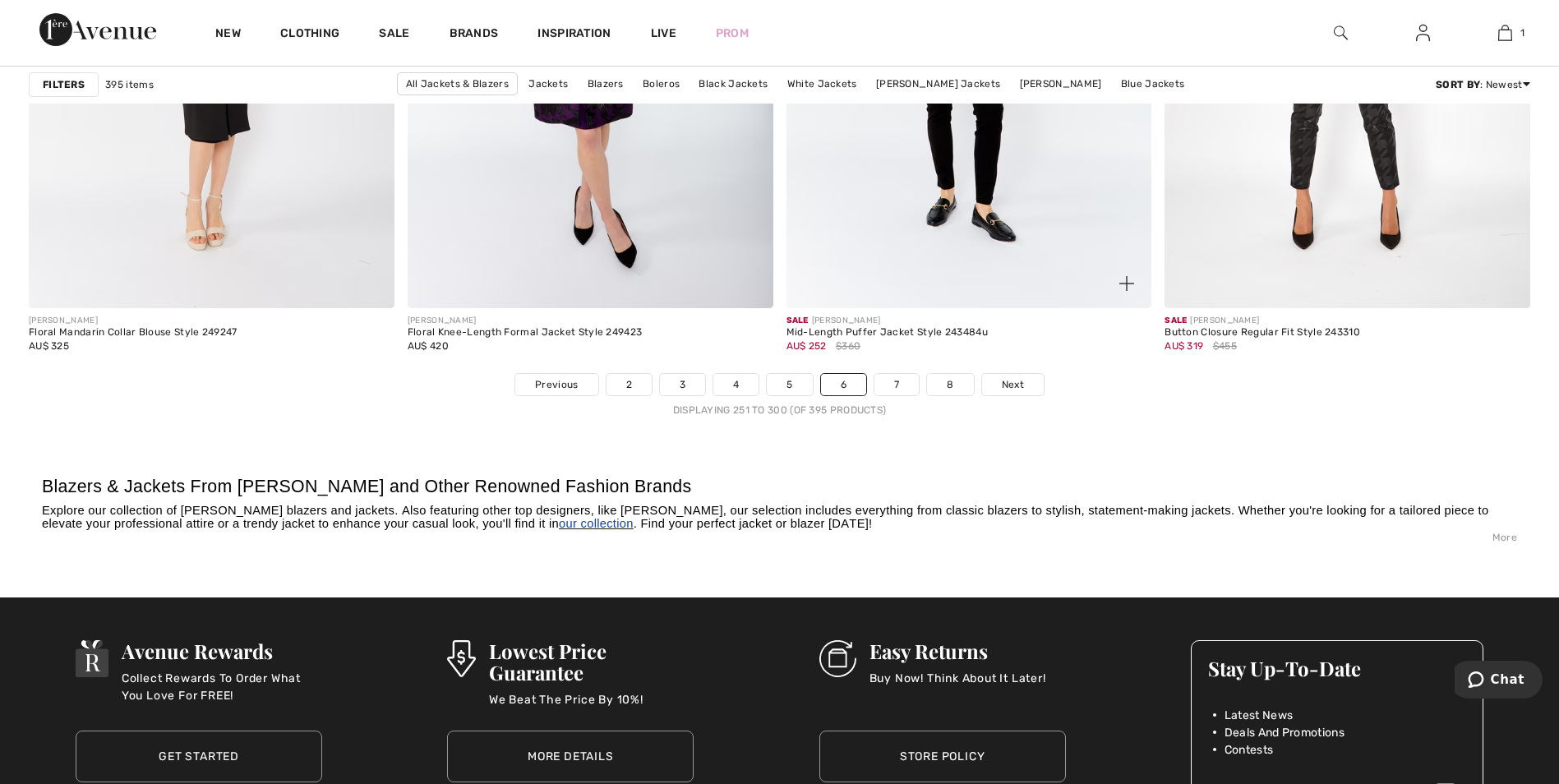
scroll to position [9620, 0]
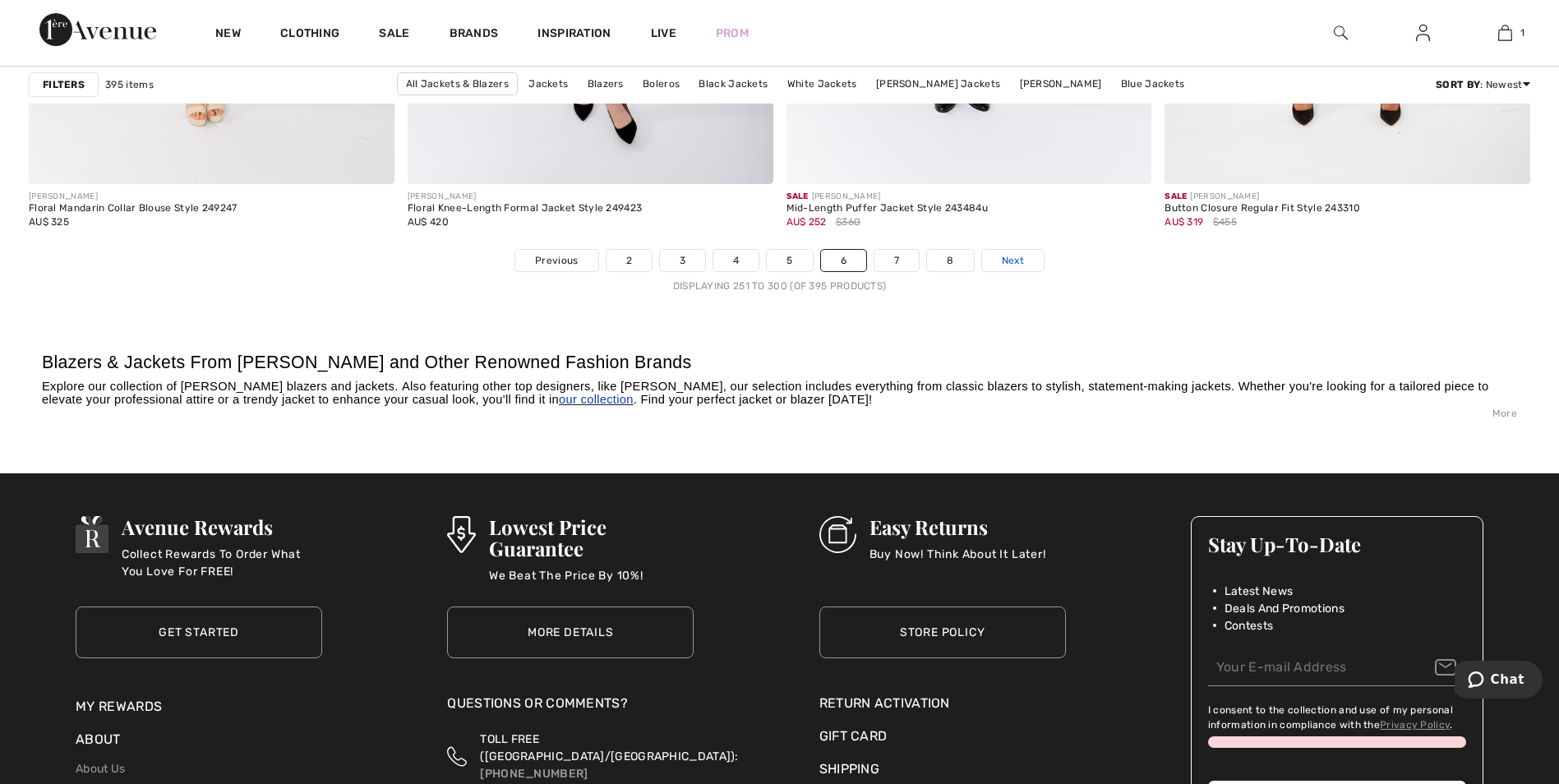
click at [1017, 262] on span "Next" at bounding box center [1013, 261] width 23 height 14
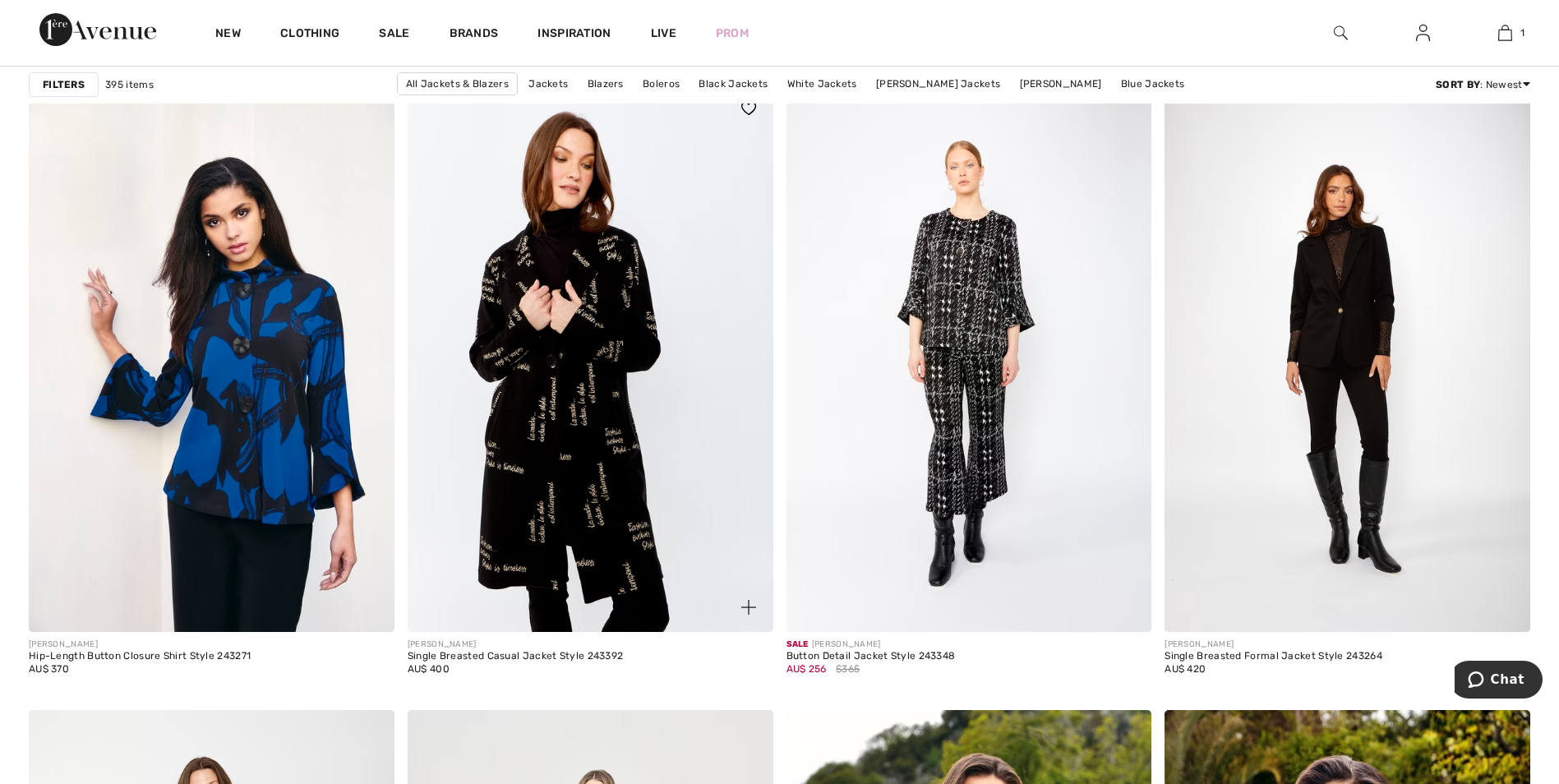
scroll to position [3041, 0]
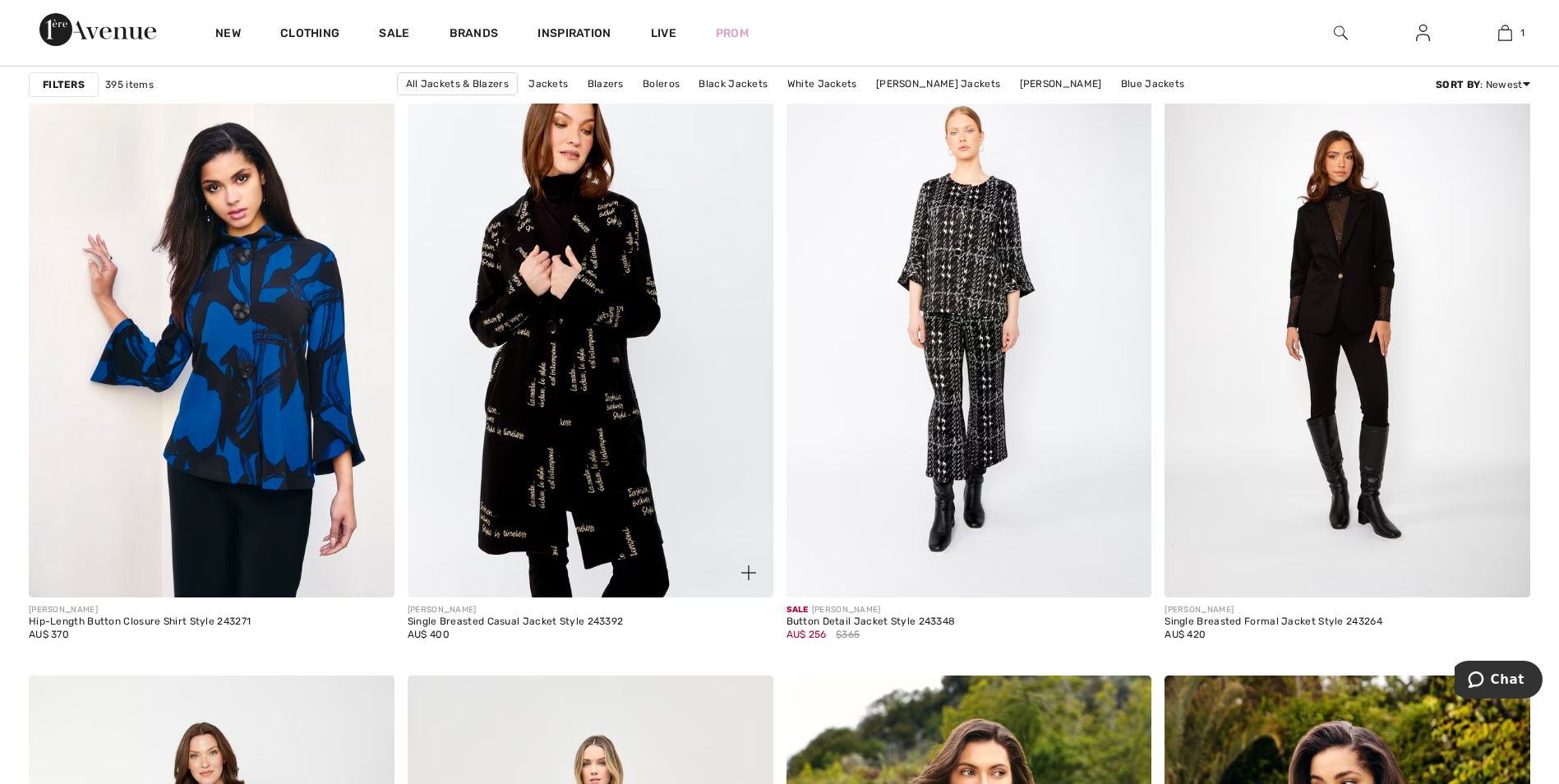
click at [588, 333] on img at bounding box center [590, 323] width 366 height 549
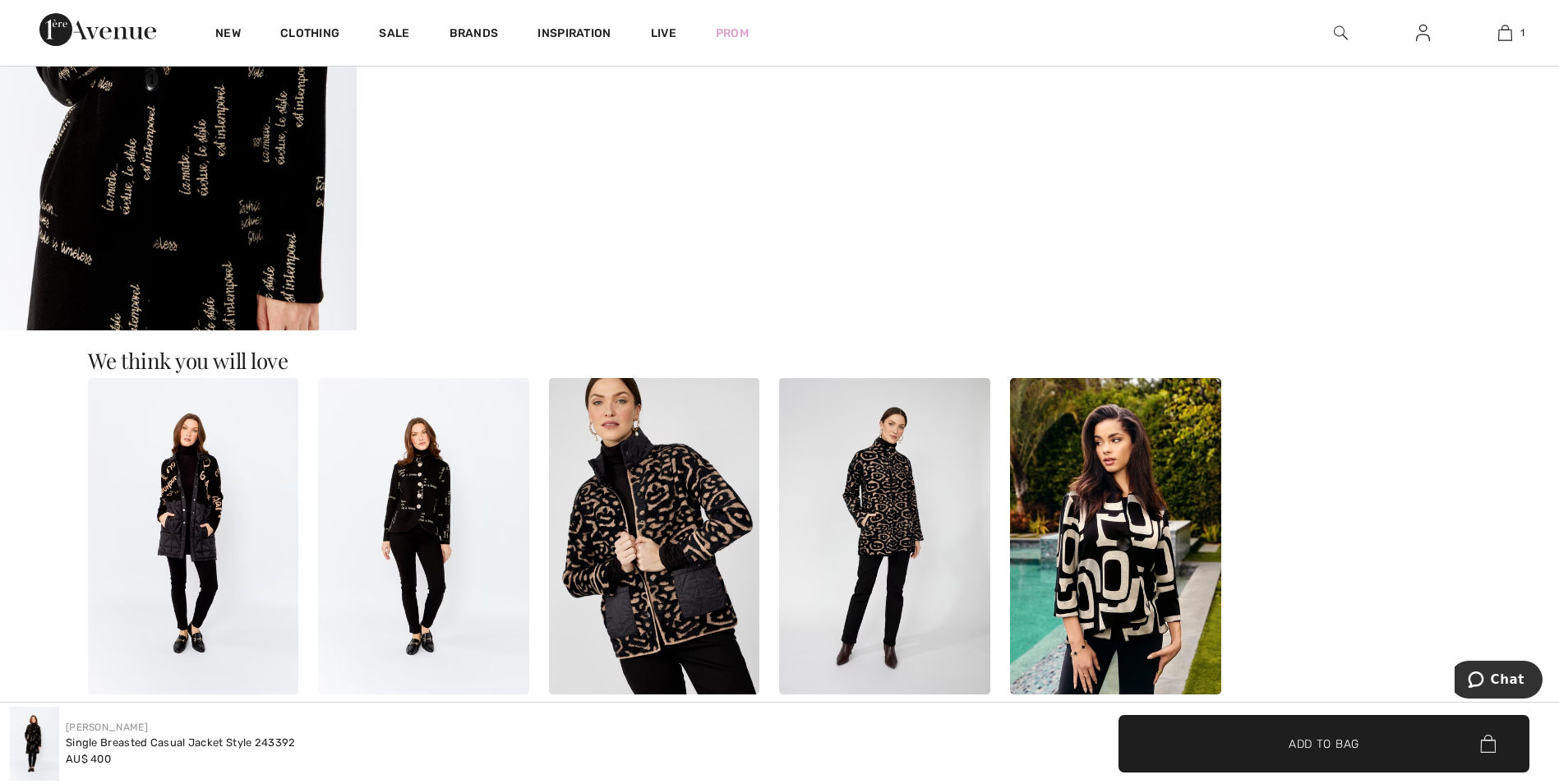
scroll to position [1068, 0]
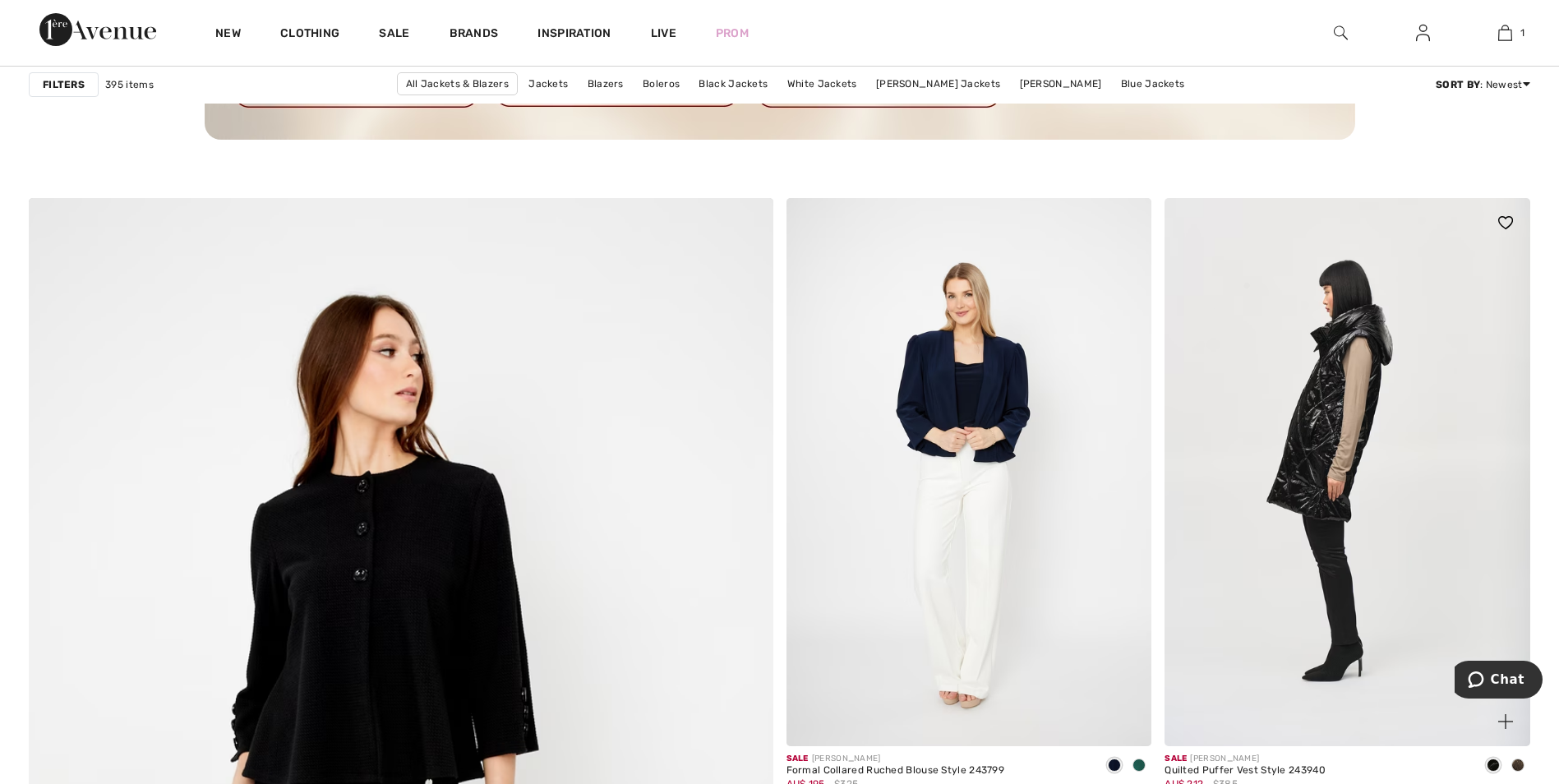
scroll to position [5014, 0]
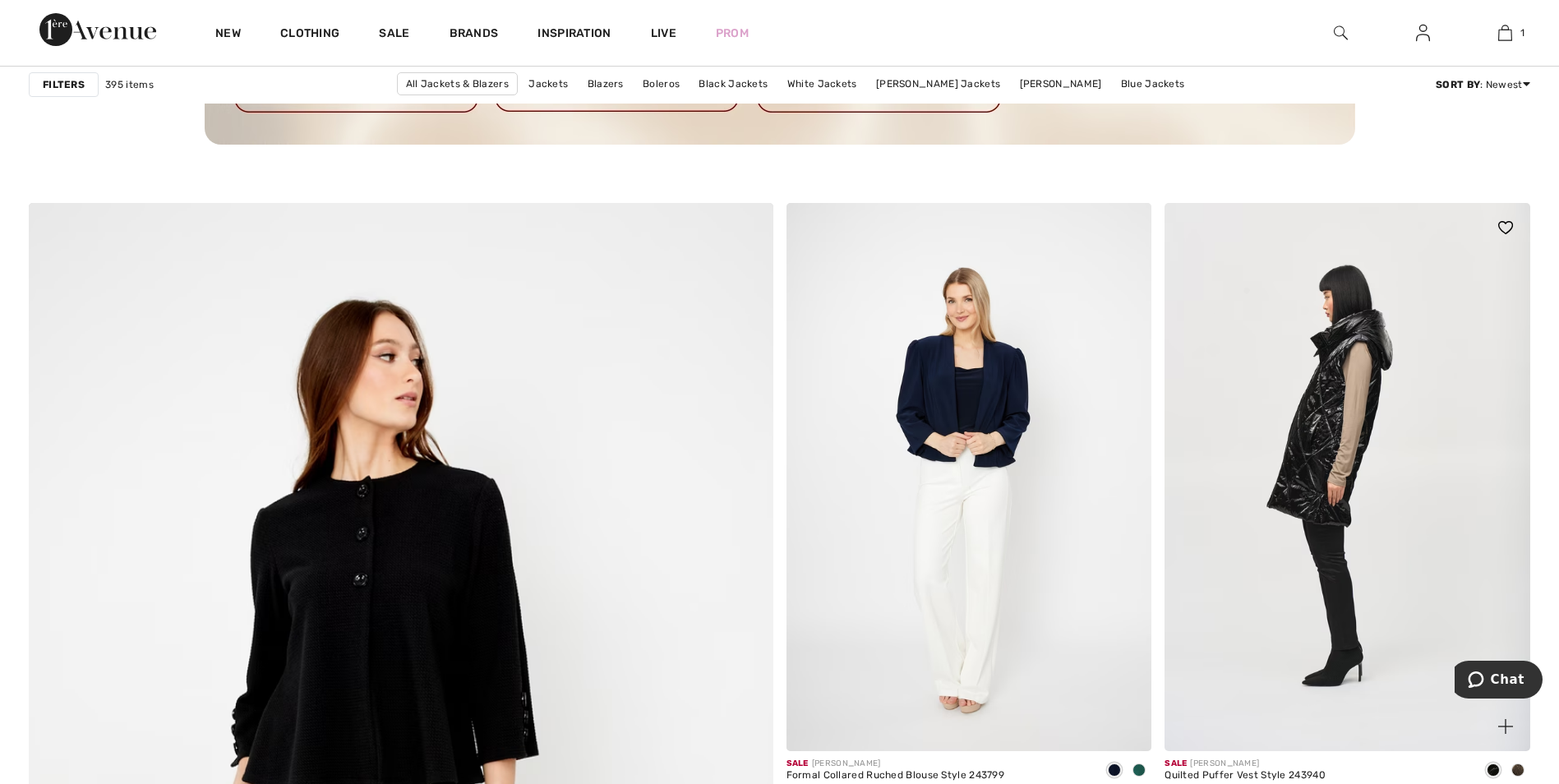
click at [1341, 382] on img at bounding box center [1348, 477] width 366 height 549
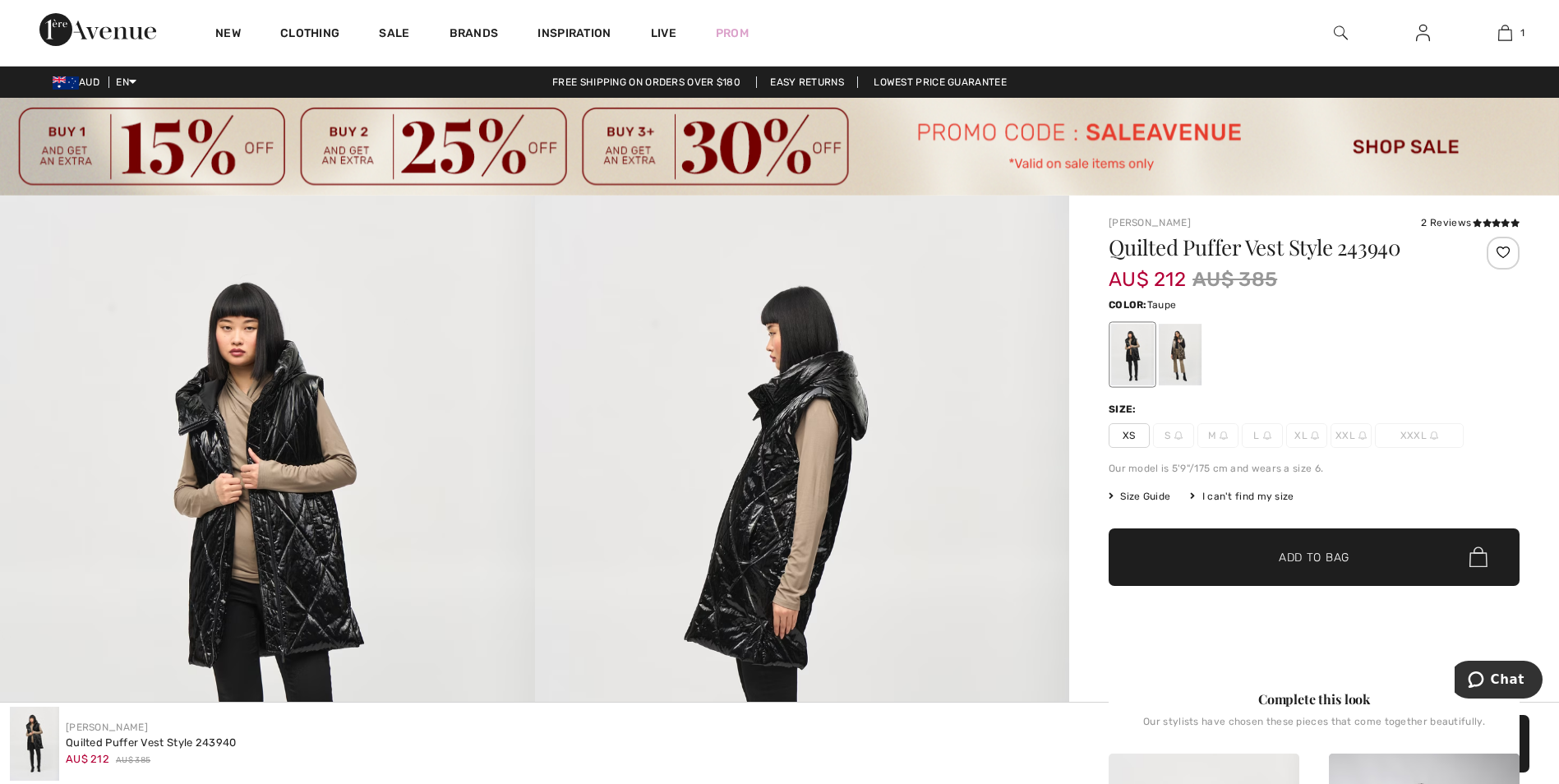
click at [1182, 359] on div at bounding box center [1180, 355] width 43 height 62
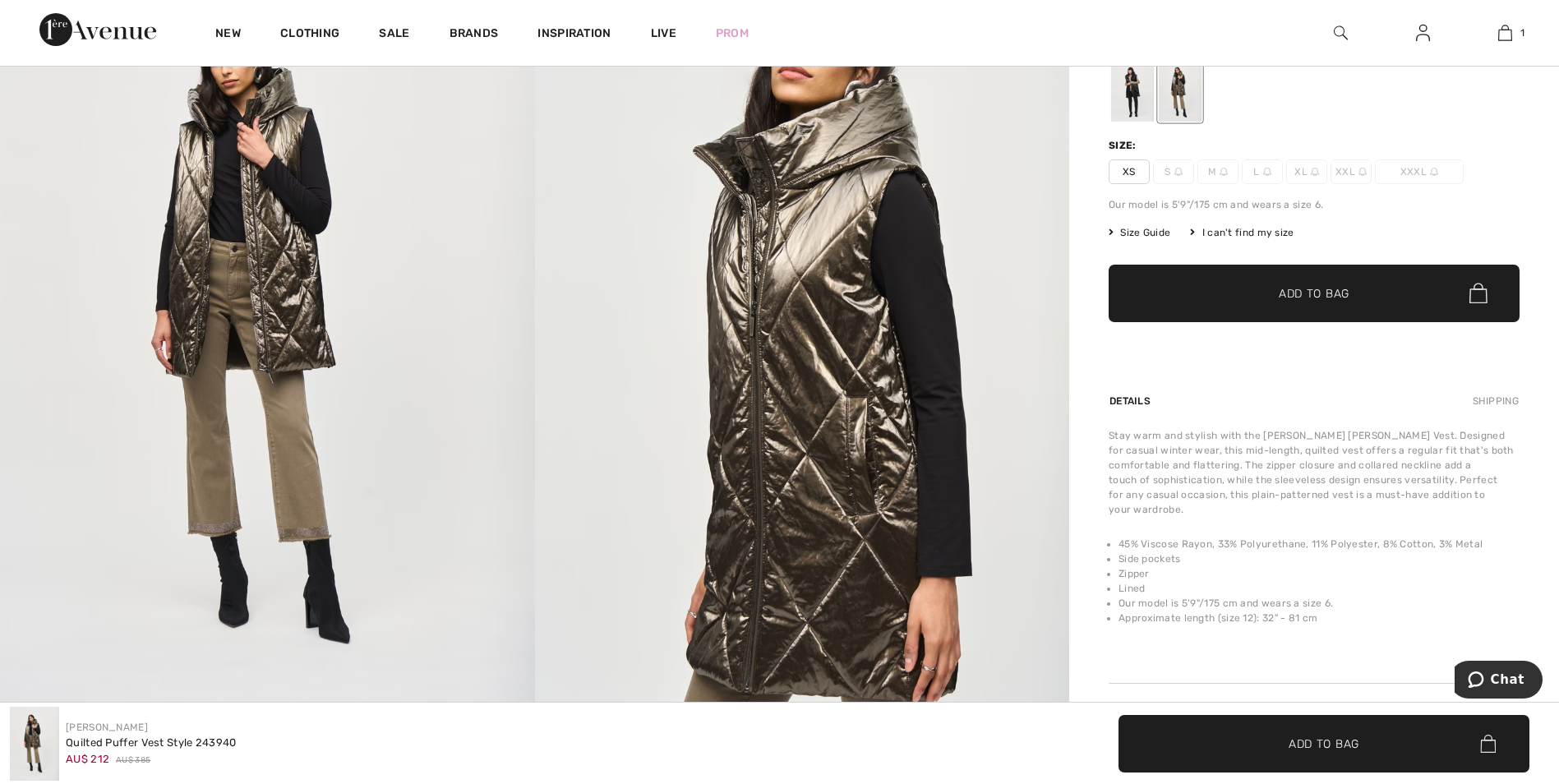
scroll to position [165, 0]
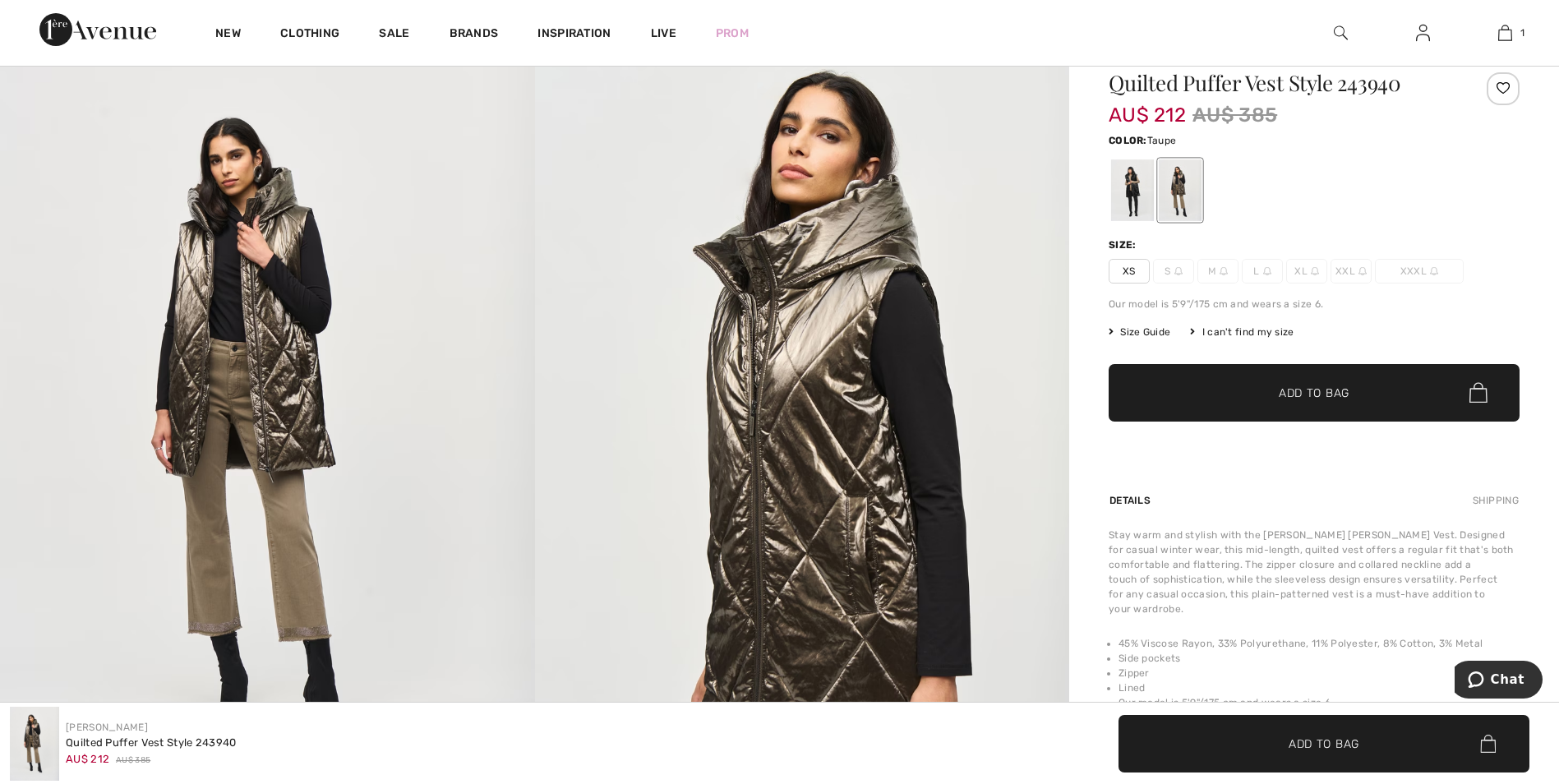
click at [1276, 272] on span "L" at bounding box center [1262, 271] width 41 height 24
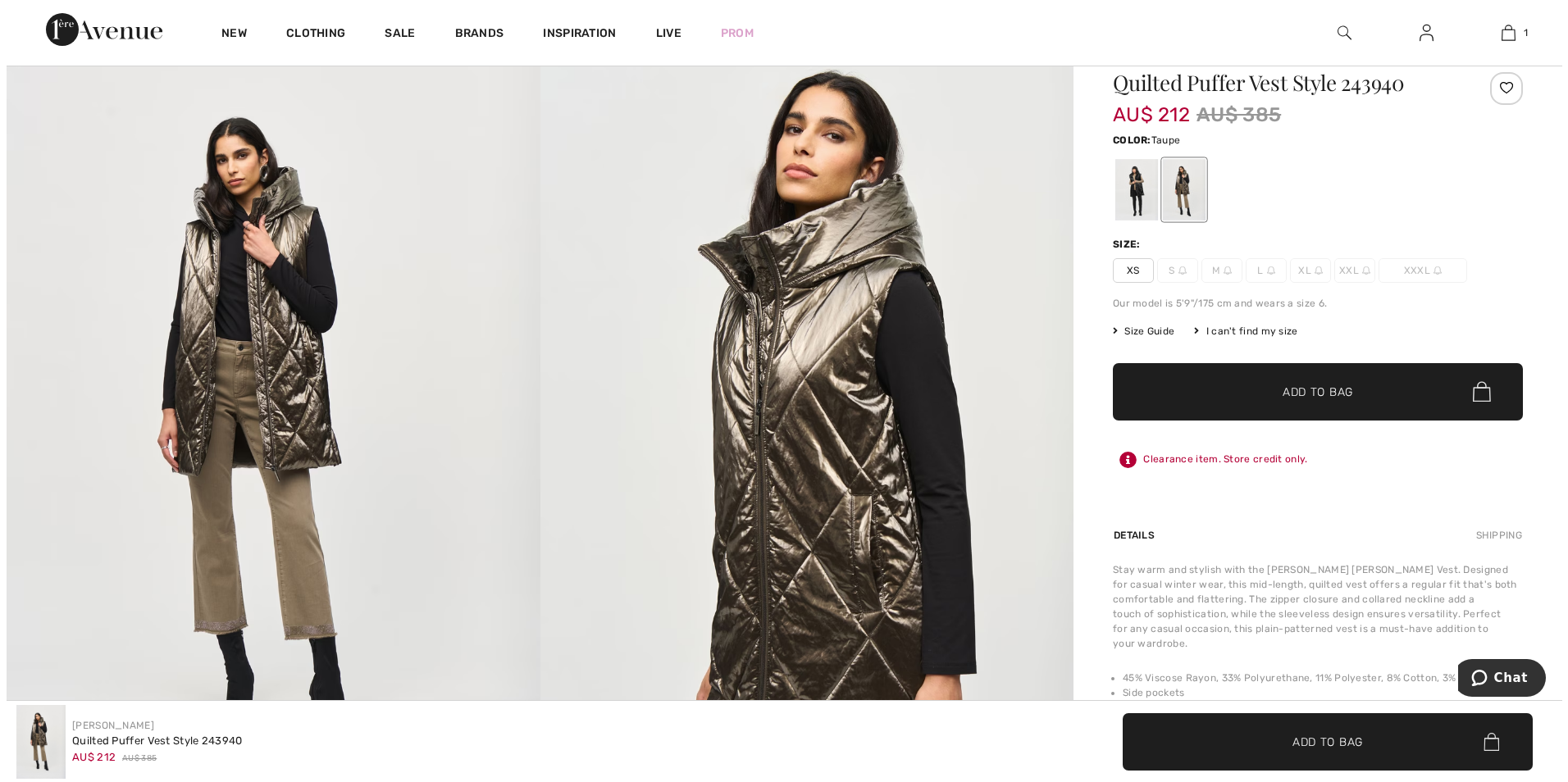
scroll to position [164, 0]
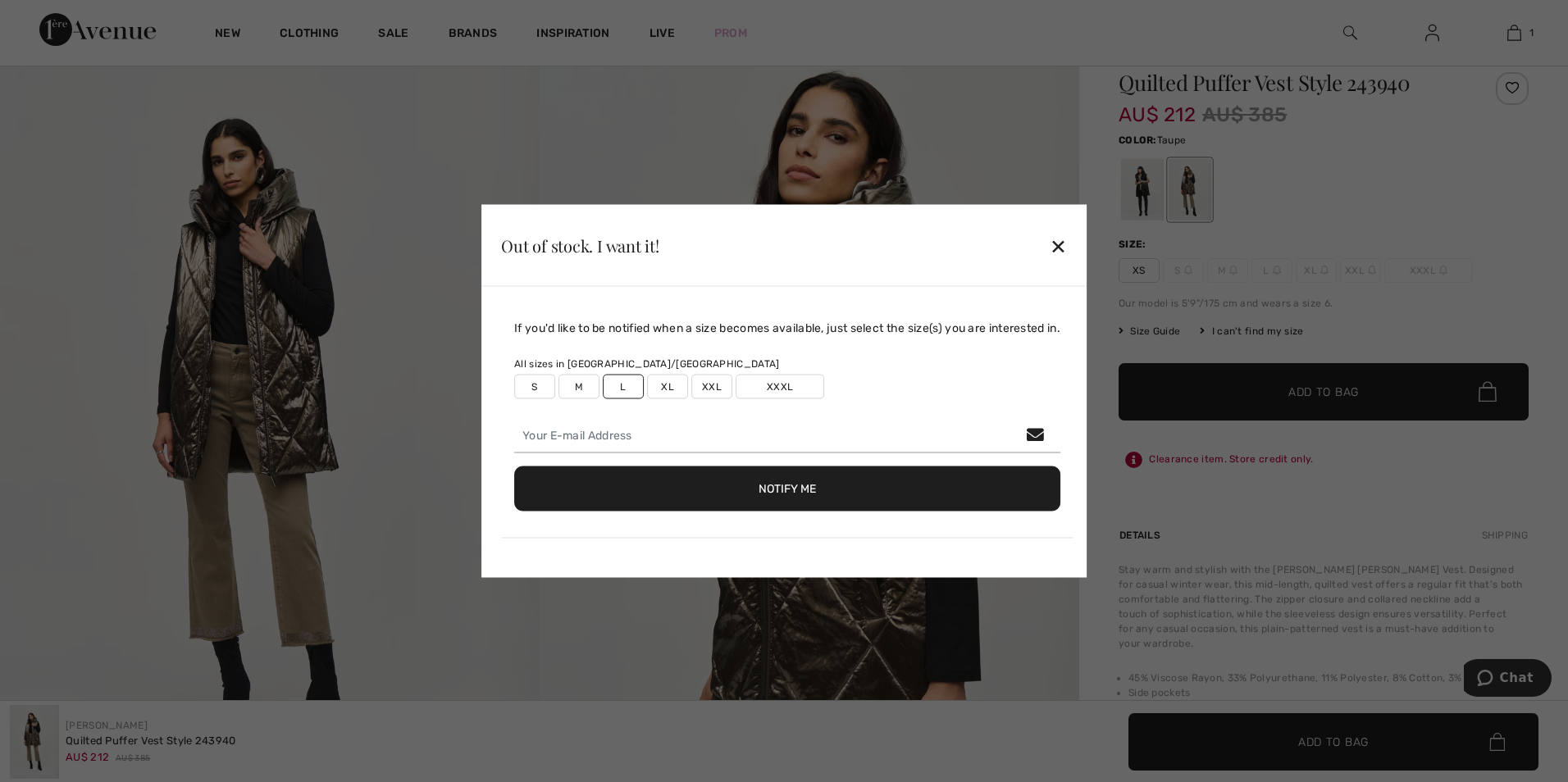
click at [1062, 242] on div "✕" at bounding box center [1058, 245] width 17 height 34
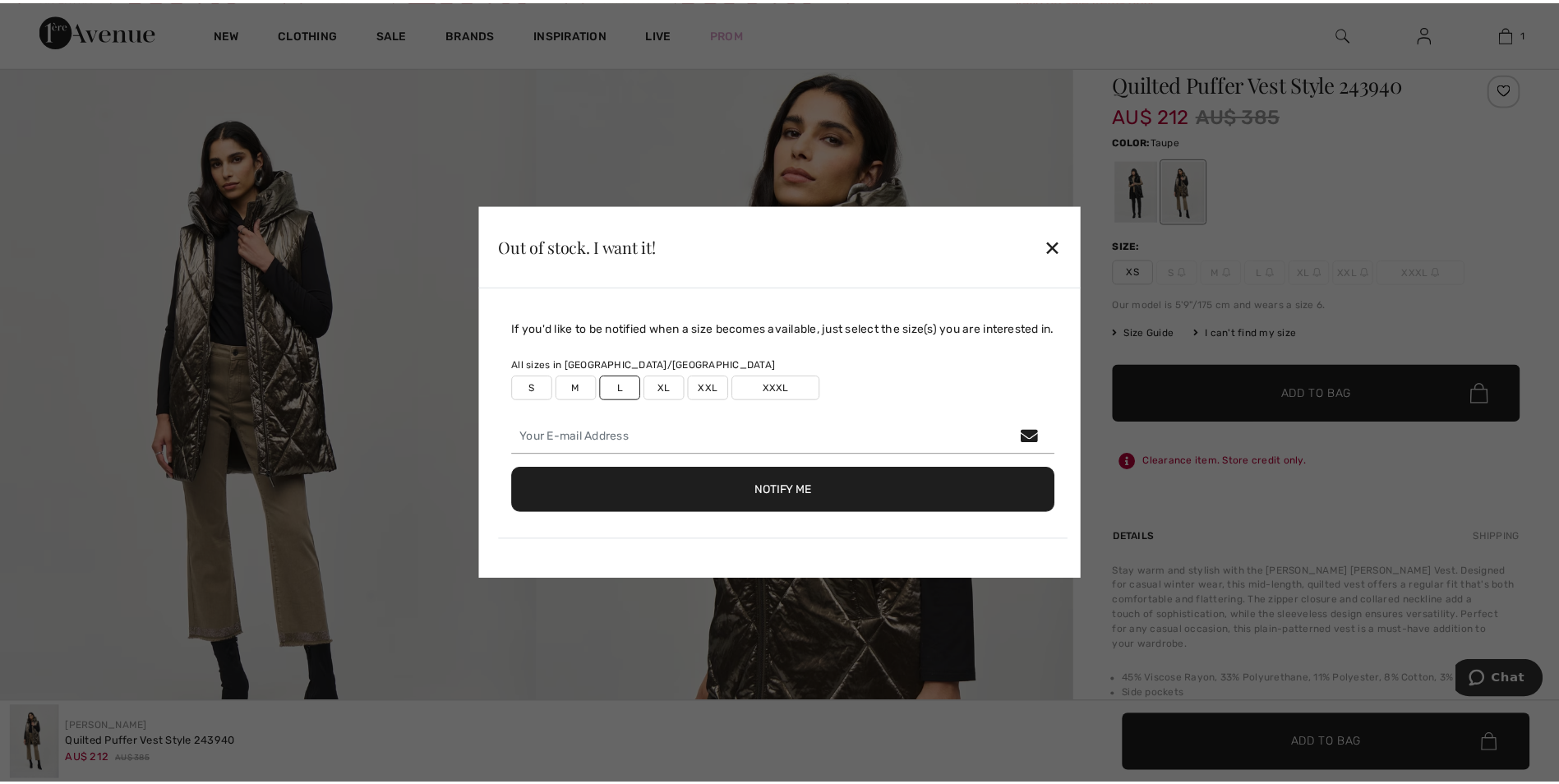
scroll to position [165, 0]
